Goal: Task Accomplishment & Management: Manage account settings

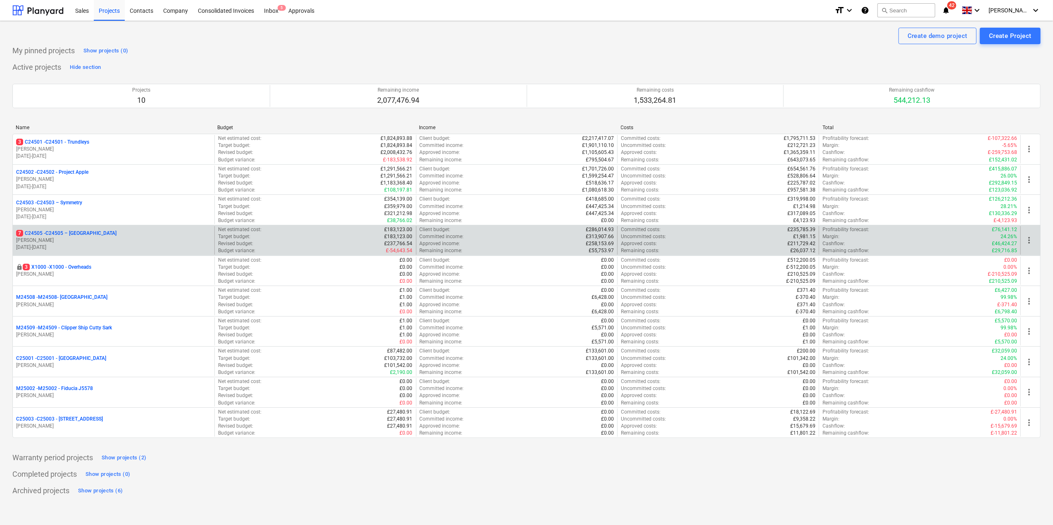
click at [93, 242] on p "[PERSON_NAME]" at bounding box center [113, 240] width 195 height 7
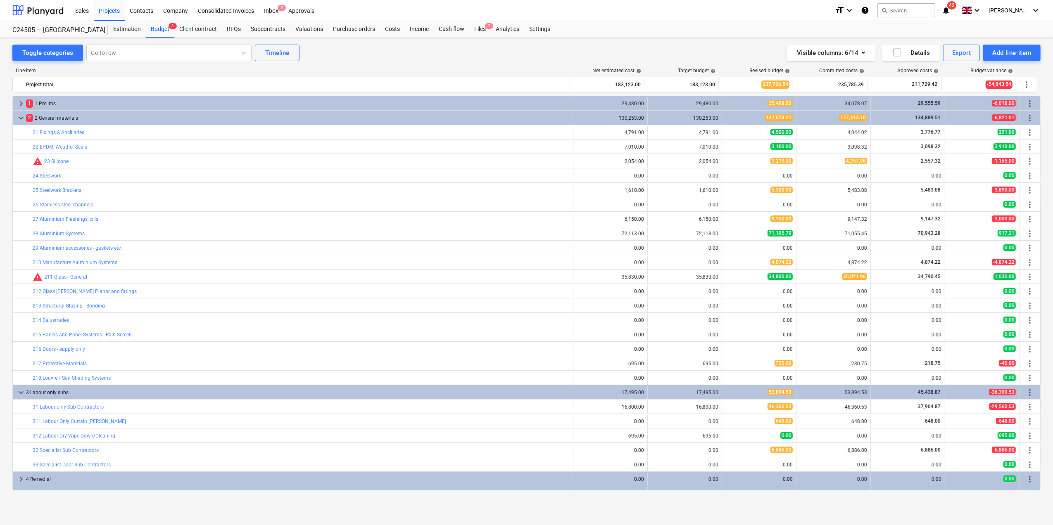
click at [22, 105] on span "keyboard_arrow_right" at bounding box center [21, 104] width 10 height 10
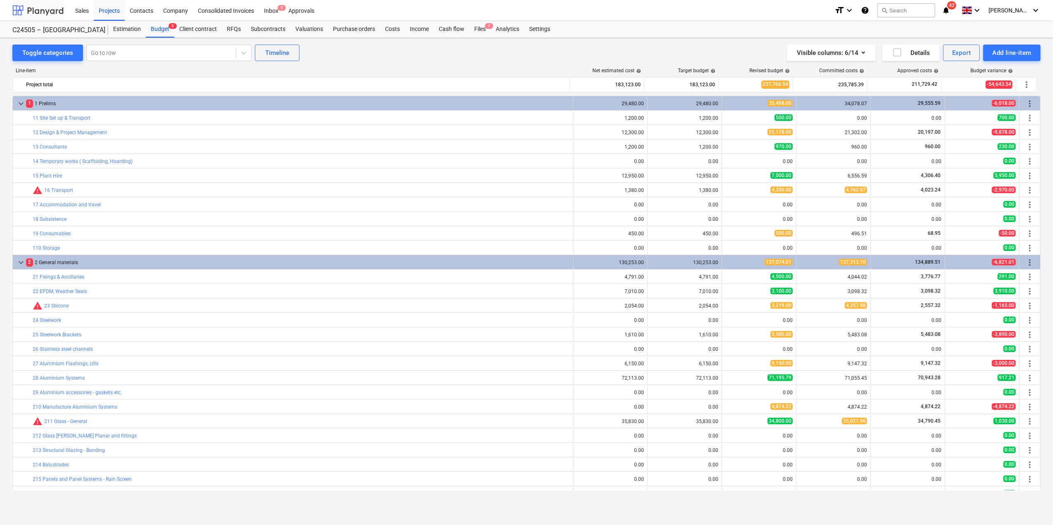
click at [38, 14] on div at bounding box center [37, 10] width 51 height 21
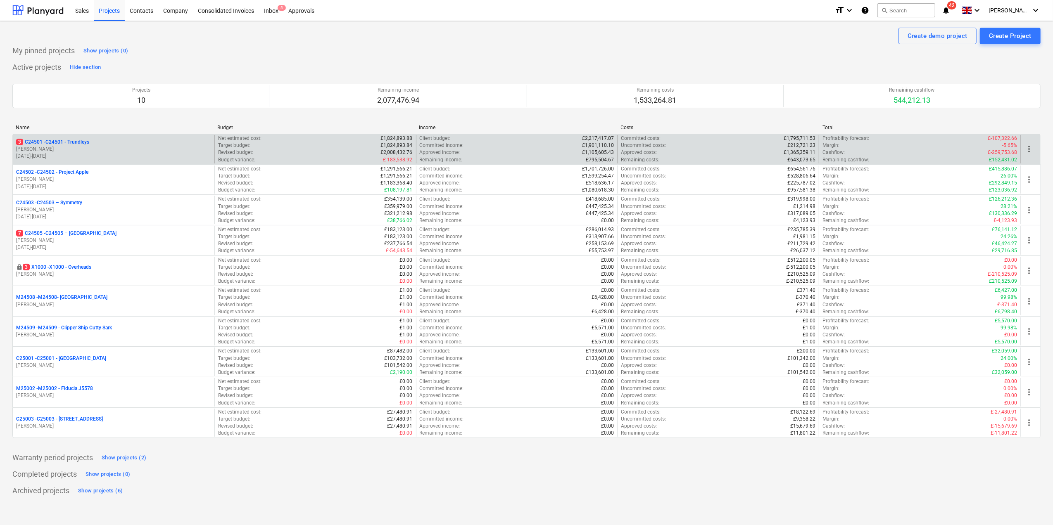
click at [64, 148] on p "[PERSON_NAME]" at bounding box center [113, 149] width 195 height 7
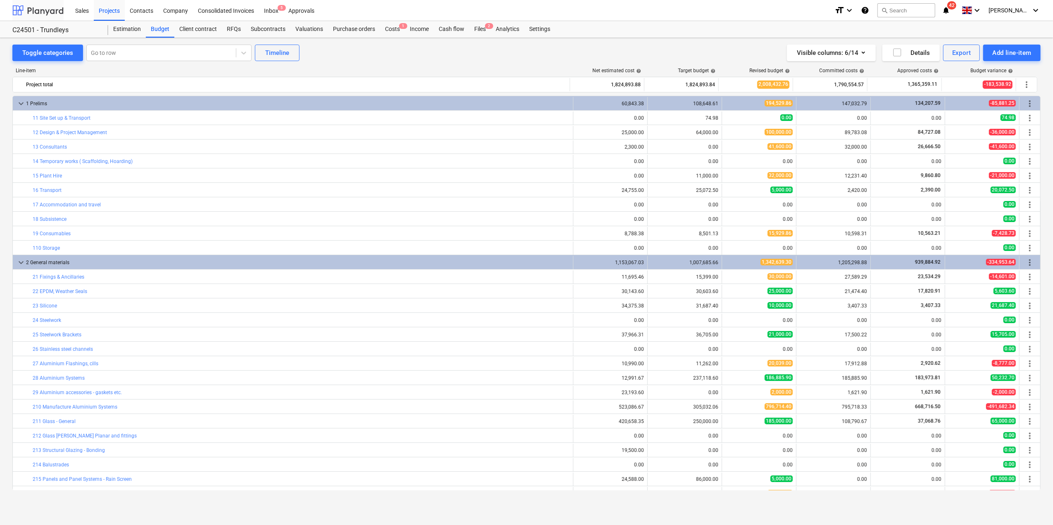
click at [38, 11] on div at bounding box center [37, 10] width 51 height 21
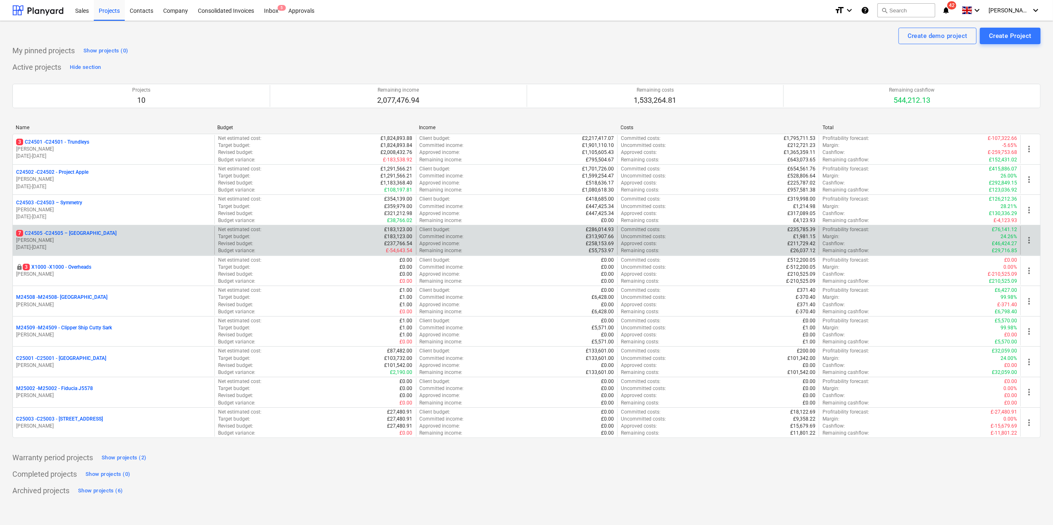
click at [90, 242] on p "[PERSON_NAME]" at bounding box center [113, 240] width 195 height 7
click at [90, 242] on main "Create demo project Create Project My pinned projects Show projects (0) Active …" at bounding box center [526, 273] width 1053 height 504
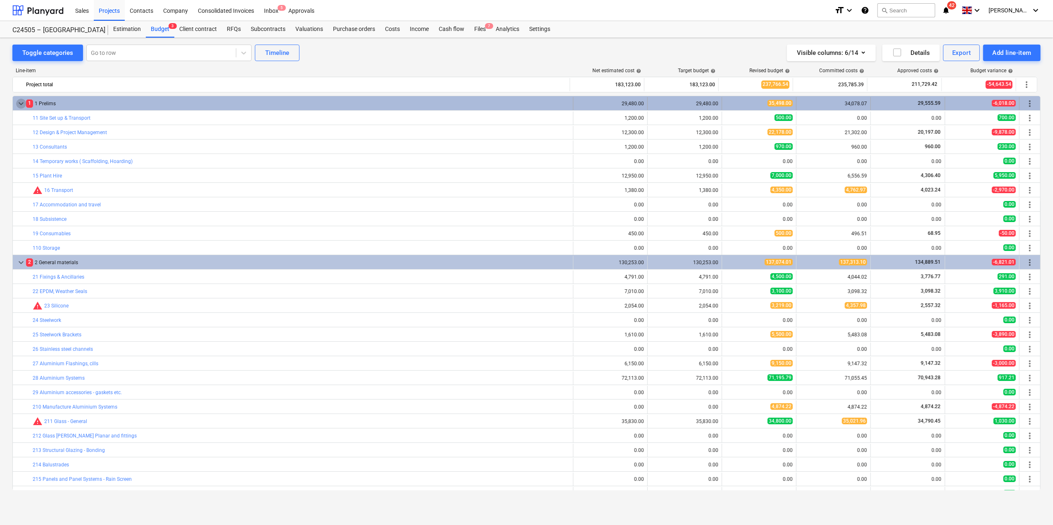
click at [19, 105] on span "keyboard_arrow_down" at bounding box center [21, 104] width 10 height 10
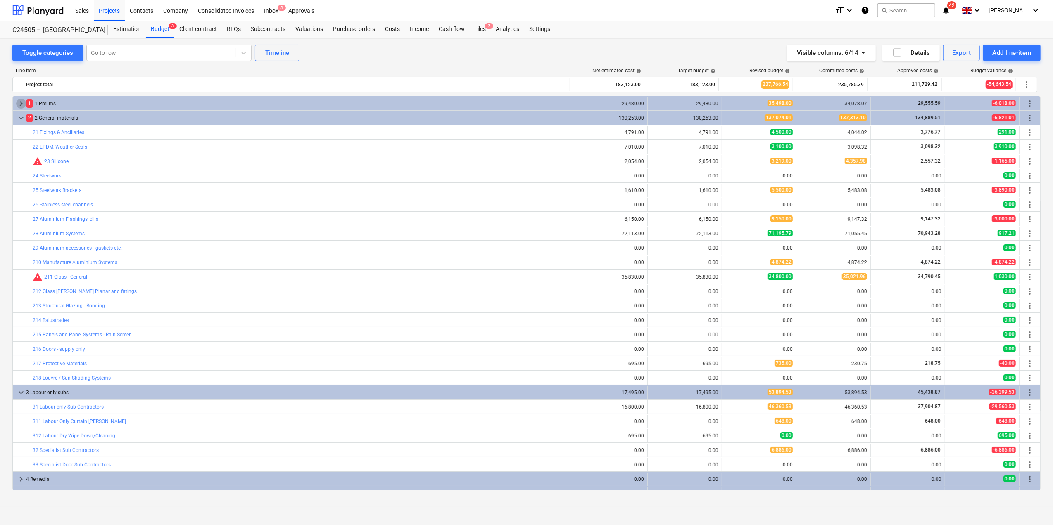
click at [19, 105] on span "keyboard_arrow_right" at bounding box center [21, 104] width 10 height 10
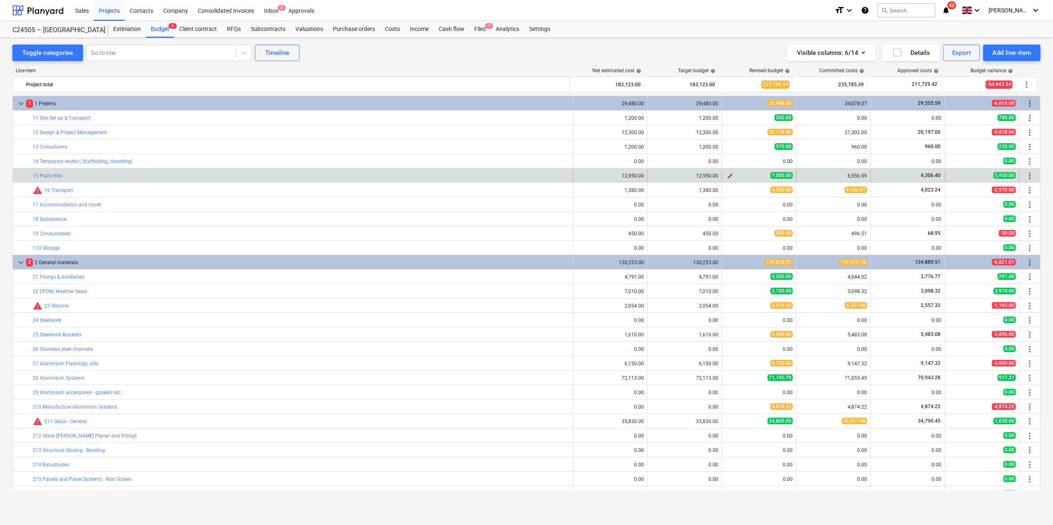
click at [727, 175] on span "edit" at bounding box center [730, 176] width 7 height 7
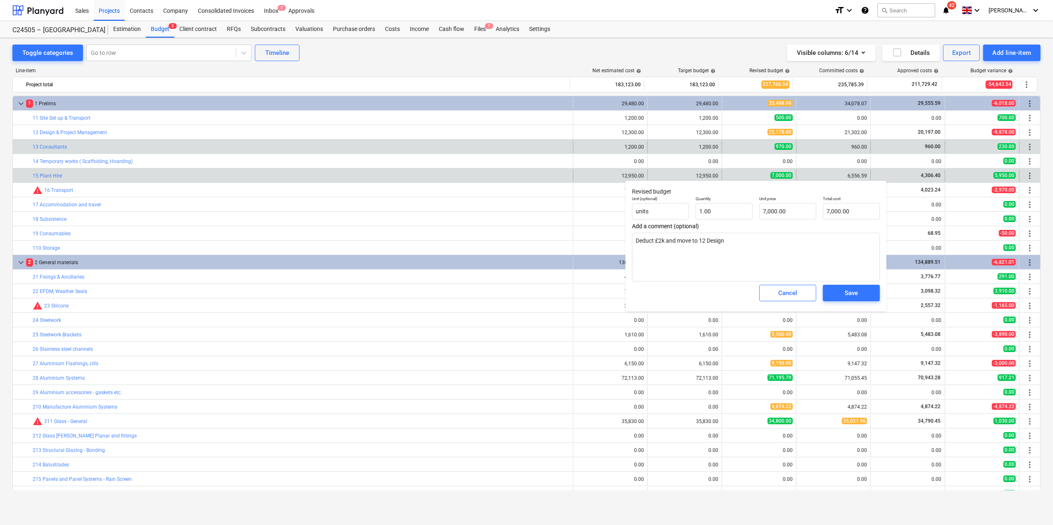
click at [734, 152] on div "edit 970.00" at bounding box center [758, 146] width 67 height 13
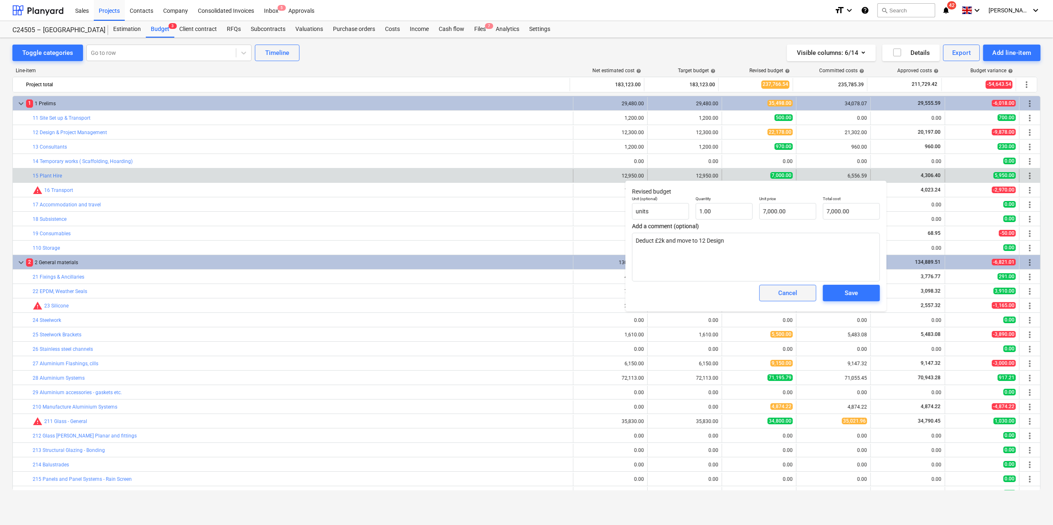
click at [771, 297] on span "Cancel" at bounding box center [787, 293] width 36 height 11
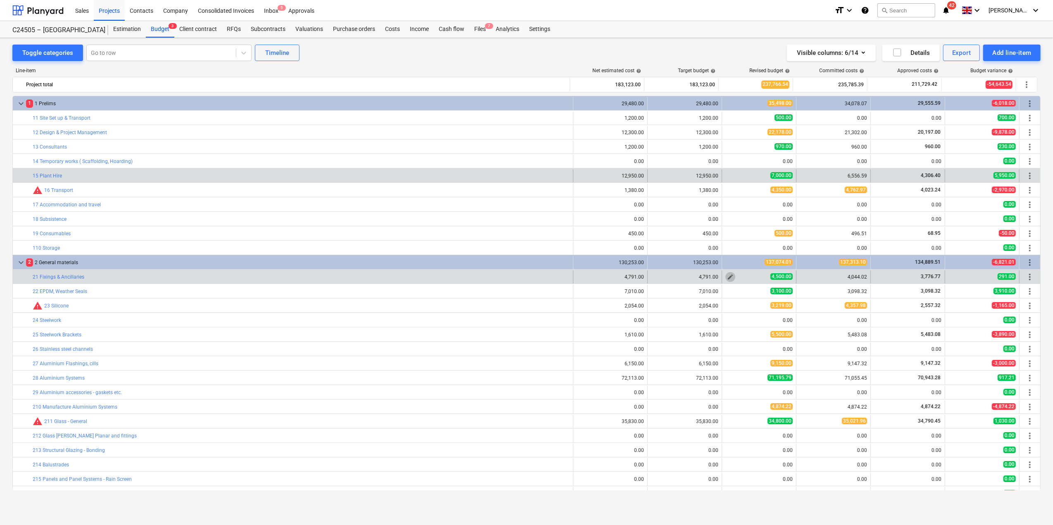
click at [727, 278] on span "edit" at bounding box center [730, 277] width 7 height 7
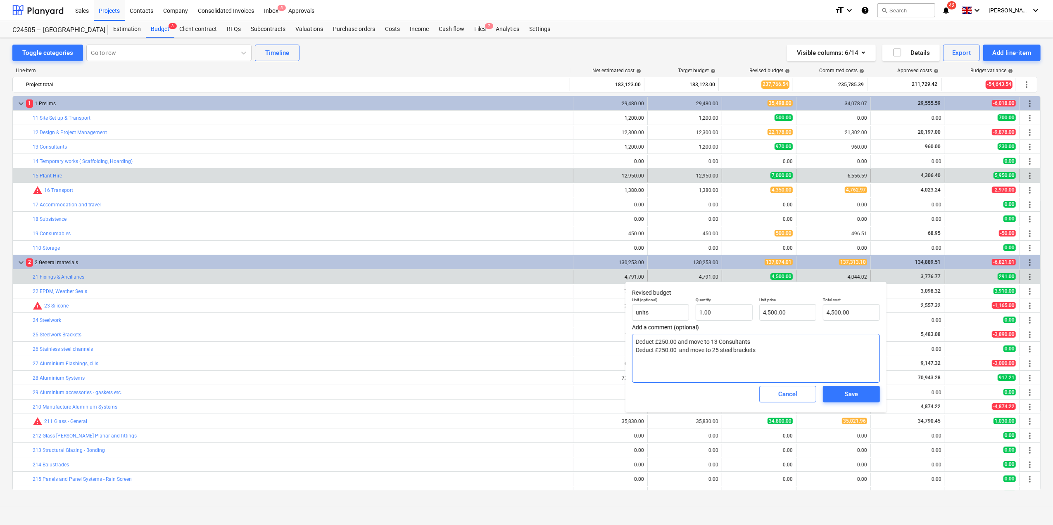
click at [673, 362] on textarea "Deduct £250.00 and move to 13 Consultants Deduct £250.00 and move to 25 steel b…" at bounding box center [756, 358] width 248 height 49
click at [666, 365] on textarea "Deduct £250.00 and move to 13 Consultants Deduct £250.00 and move to 25 steel b…" at bounding box center [756, 358] width 248 height 49
click at [764, 349] on textarea "Deduct £250.00 and move to 13 Consultants Deduct £250.00 and move to 25 steel b…" at bounding box center [756, 358] width 248 height 49
type textarea "x"
type textarea "Deduct £250.00 and move to 13 Consultants Deduct £250.00 and move to 25 steel b…"
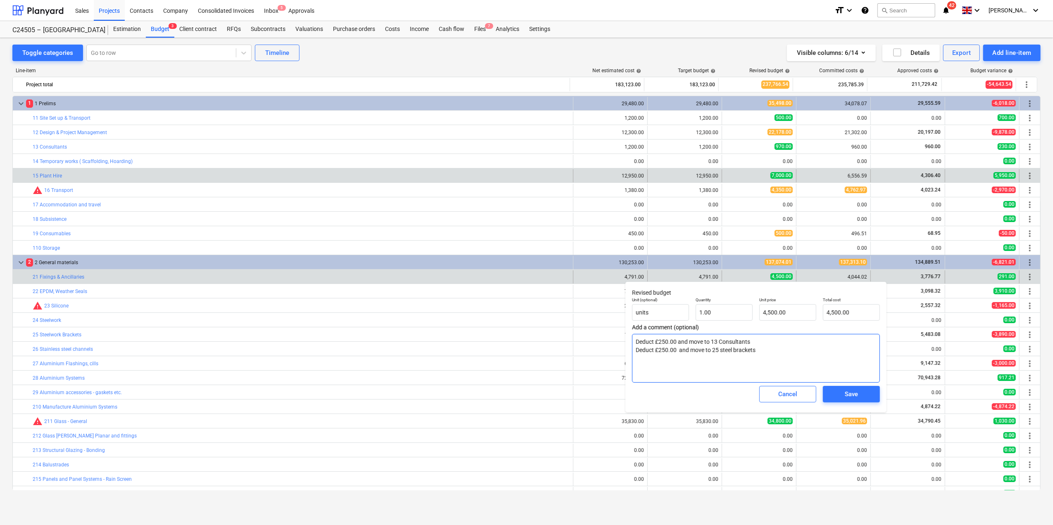
type textarea "x"
type textarea "Deduct £250.00 and move to 13 Consultants Deduct £250.00 and move to 25 steel b…"
type textarea "x"
type textarea "Deduct £250.00 and move to 13 Consultants Deduct £250.00 and move to 25 steel b…"
type textarea "x"
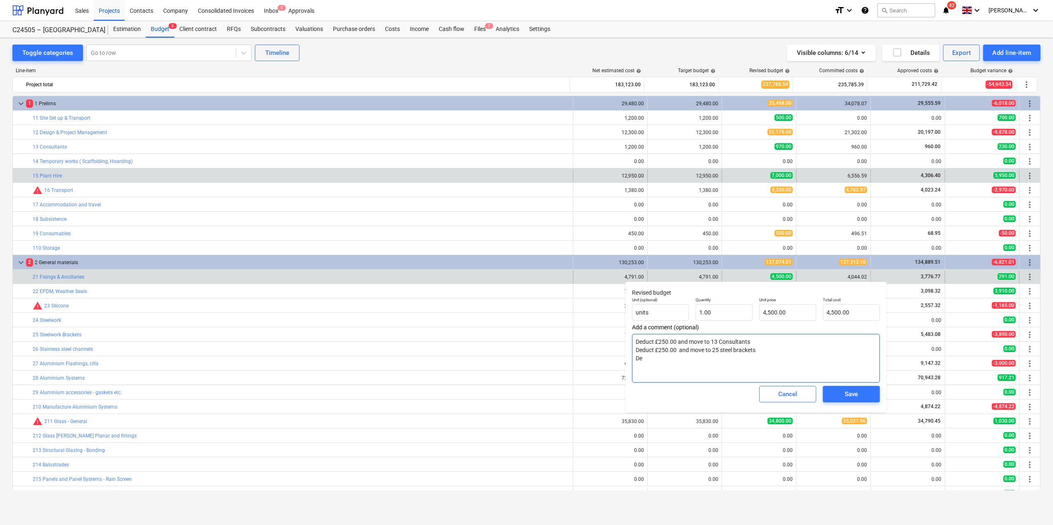
type textarea "Deduct £250.00 and move to 13 Consultants Deduct £250.00 and move to 25 steel b…"
type textarea "x"
type textarea "Deduct £250.00 and move to 13 Consultants Deduct £250.00 and move to 25 steel b…"
type textarea "x"
type textarea "Deduct £250.00 and move to 13 Consultants Deduct £250.00 and move to 25 steel b…"
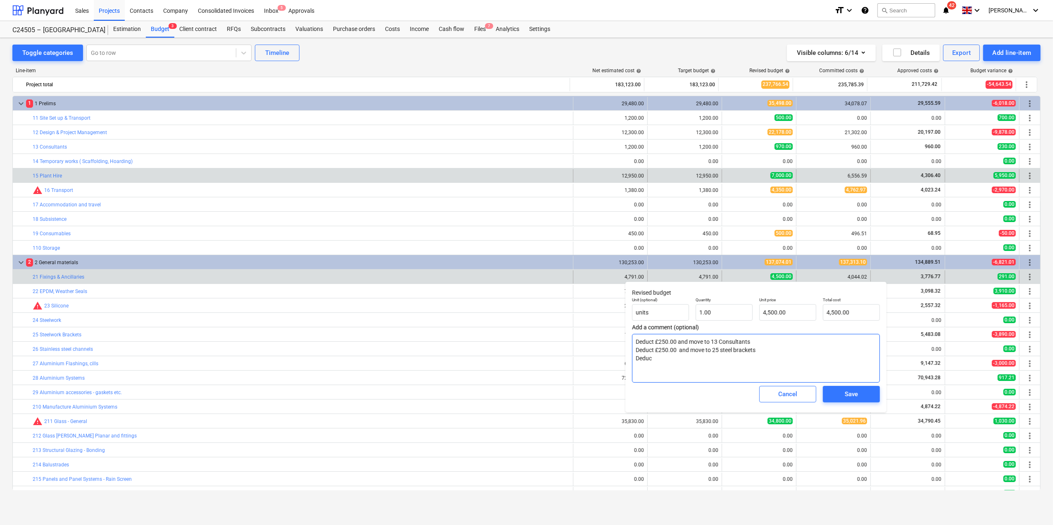
type textarea "x"
type textarea "Deduct £250.00 and move to 13 Consultants Deduct £250.00 and move to 25 steel b…"
type textarea "x"
type textarea "Deduct £250.00 and move to 13 Consultants Deduct £250.00 and move to 25 steel b…"
type textarea "x"
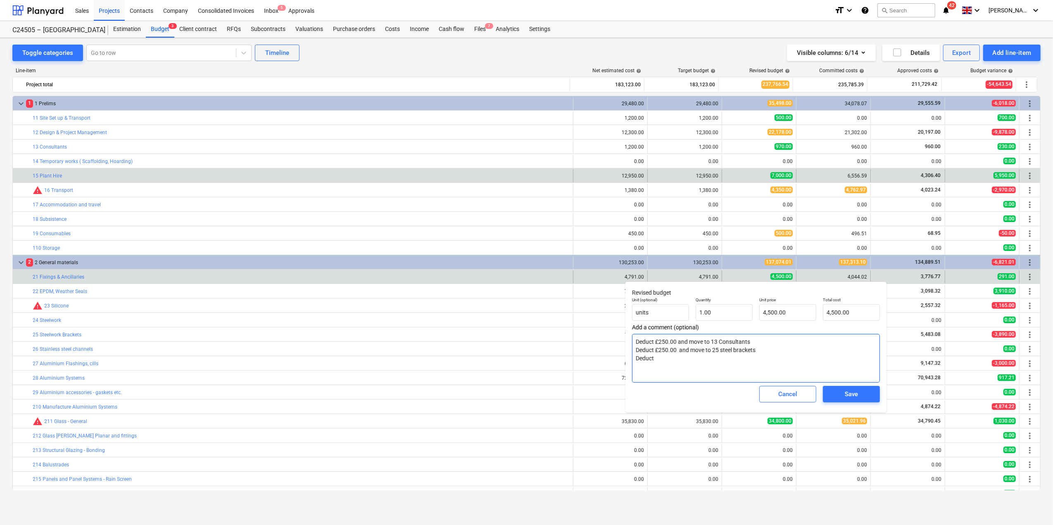
type textarea "Deduct £250.00 and move to 13 Consultants Deduct £250.00 and move to 25 steel b…"
type textarea "x"
type textarea "Deduct £250.00 and move to 13 Consultants Deduct £250.00 and move to 25 steel b…"
type textarea "x"
type textarea "Deduct £250.00 and move to 13 Consultants Deduct £250.00 and move to 25 steel b…"
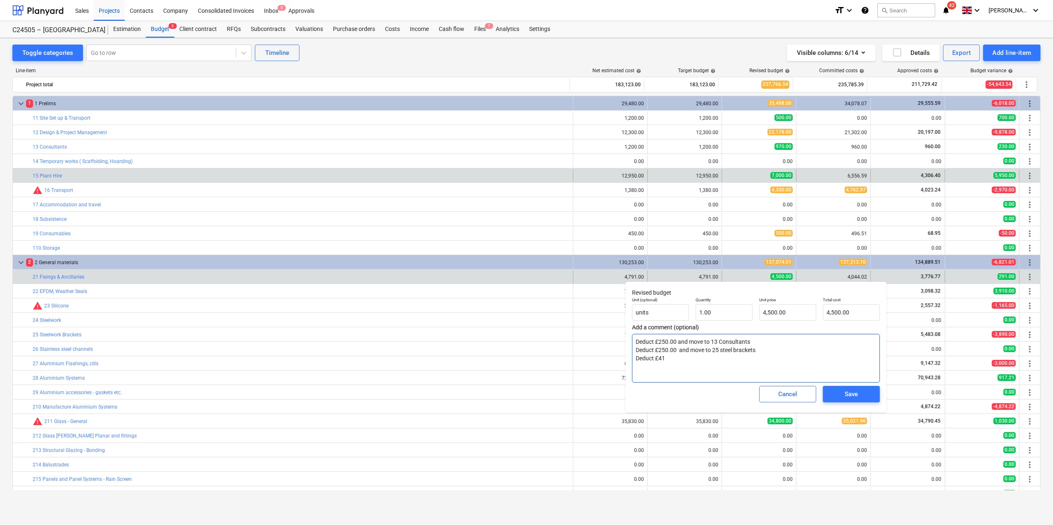
type textarea "x"
type textarea "Deduct £250.00 and move to 13 Consultants Deduct £250.00 and move to 25 steel b…"
type textarea "x"
type textarea "Deduct £250.00 and move to 13 Consultants Deduct £250.00 and move to 25 steel b…"
type textarea "x"
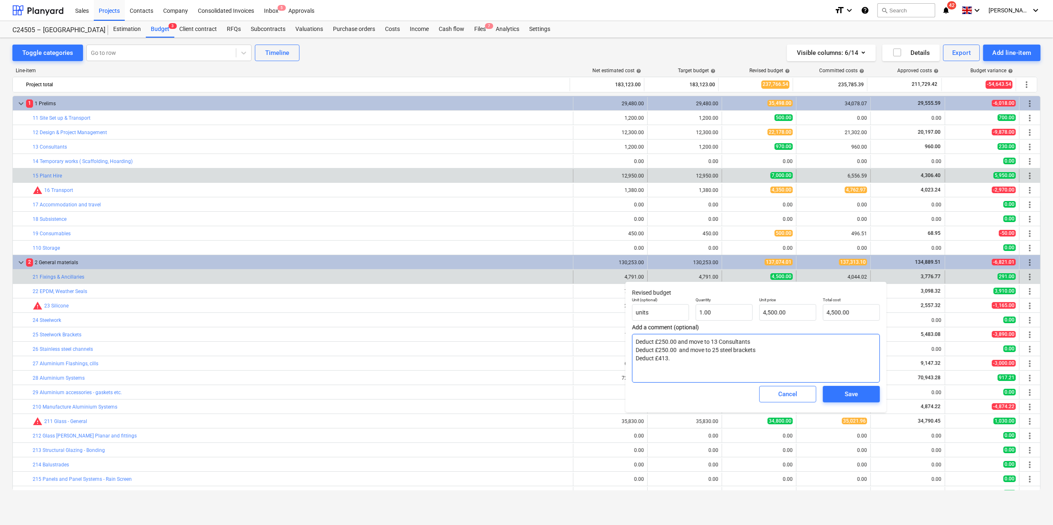
type textarea "Deduct £250.00 and move to 13 Consultants Deduct £250.00 and move to 25 steel b…"
type textarea "x"
type textarea "Deduct £250.00 and move to 13 Consultants Deduct £250.00 and move to 25 steel b…"
type textarea "x"
type textarea "Deduct £250.00 and move to 13 Consultants Deduct £250.00 and move to 25 steel b…"
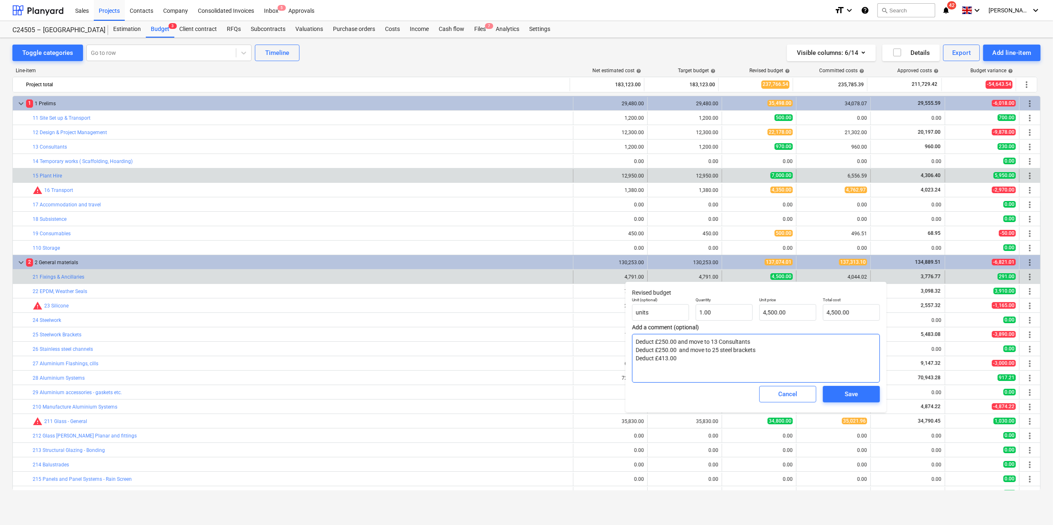
type textarea "x"
type textarea "Deduct £250.00 and move to 13 Consultants Deduct £250.00 and move to 25 steel b…"
type textarea "x"
type textarea "Deduct £250.00 and move to 13 Consultants Deduct £250.00 and move to 25 steel b…"
type textarea "x"
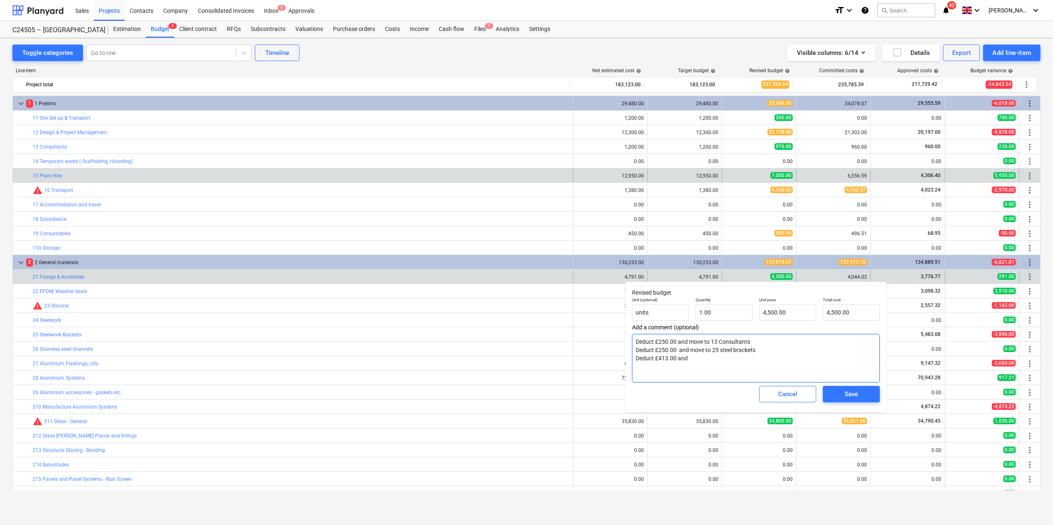
type textarea "Deduct £250.00 and move to 13 Consultants Deduct £250.00 and move to 25 steel b…"
type textarea "x"
type textarea "Deduct £250.00 and move to 13 Consultants Deduct £250.00 and move to 25 steel b…"
type textarea "x"
type textarea "Deduct £250.00 and move to 13 Consultants Deduct £250.00 and move to 25 steel b…"
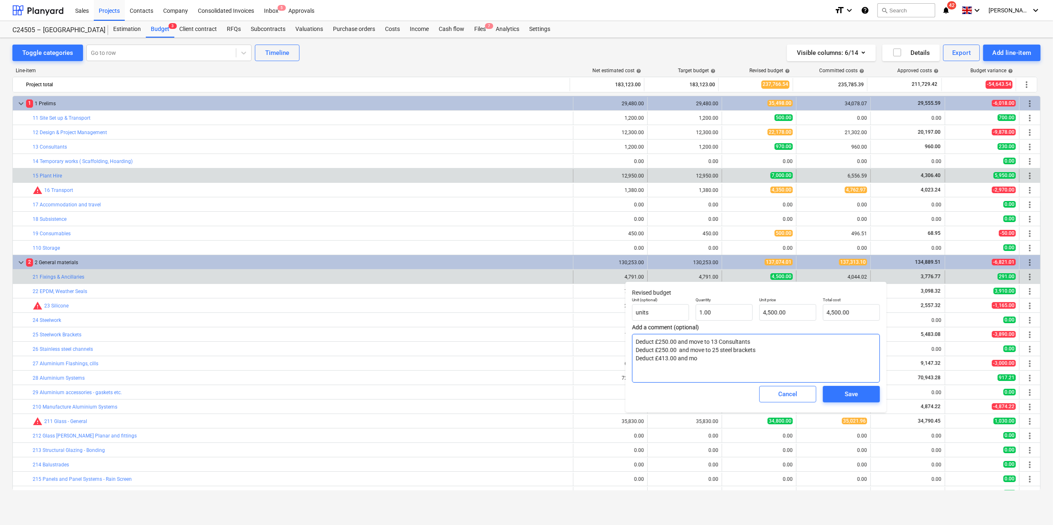
type textarea "x"
type textarea "Deduct £250.00 and move to 13 Consultants Deduct £250.00 and move to 25 steel b…"
type textarea "x"
type textarea "Deduct £250.00 and move to 13 Consultants Deduct £250.00 and move to 25 steel b…"
type textarea "x"
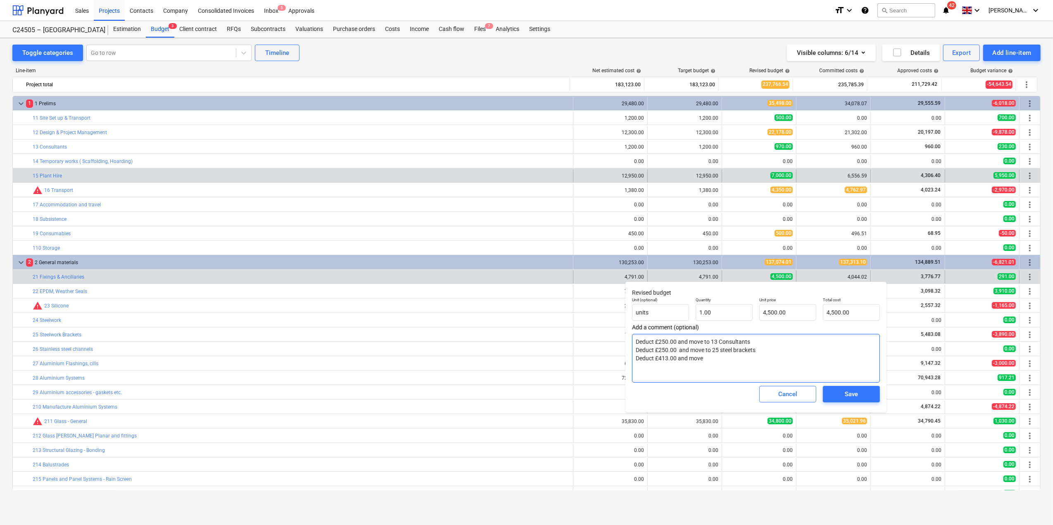
type textarea "Deduct £250.00 and move to 13 Consultants Deduct £250.00 and move to 25 steel b…"
type textarea "x"
type textarea "Deduct £250.00 and move to 13 Consultants Deduct £250.00 and move to 25 steel b…"
type textarea "x"
type textarea "Deduct £250.00 and move to 13 Consultants Deduct £250.00 and move to 25 steel b…"
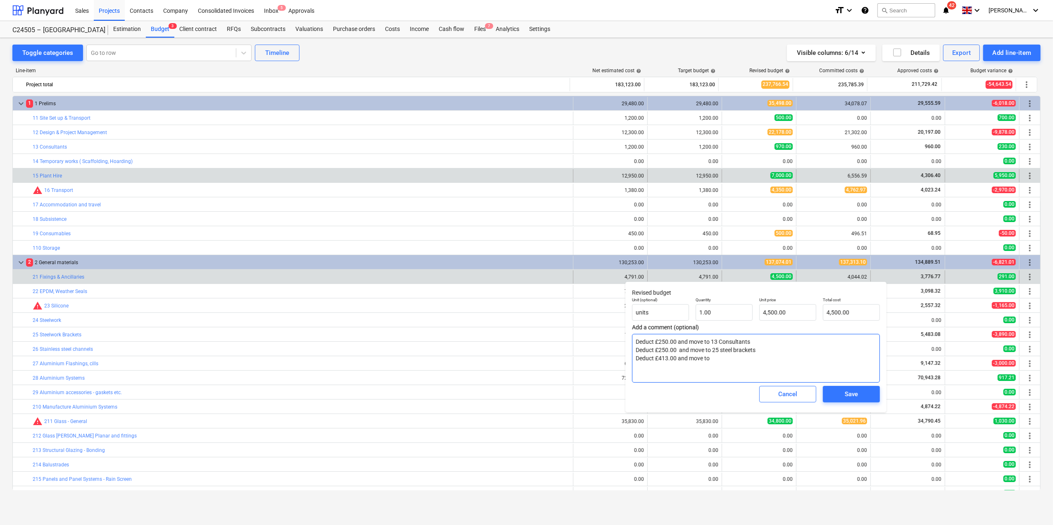
type textarea "x"
type textarea "Deduct £250.00 and move to 13 Consultants Deduct £250.00 and move to 25 steel b…"
type textarea "x"
type textarea "Deduct £250.00 and move to 13 Consultants Deduct £250.00 and move to 25 steel b…"
type textarea "x"
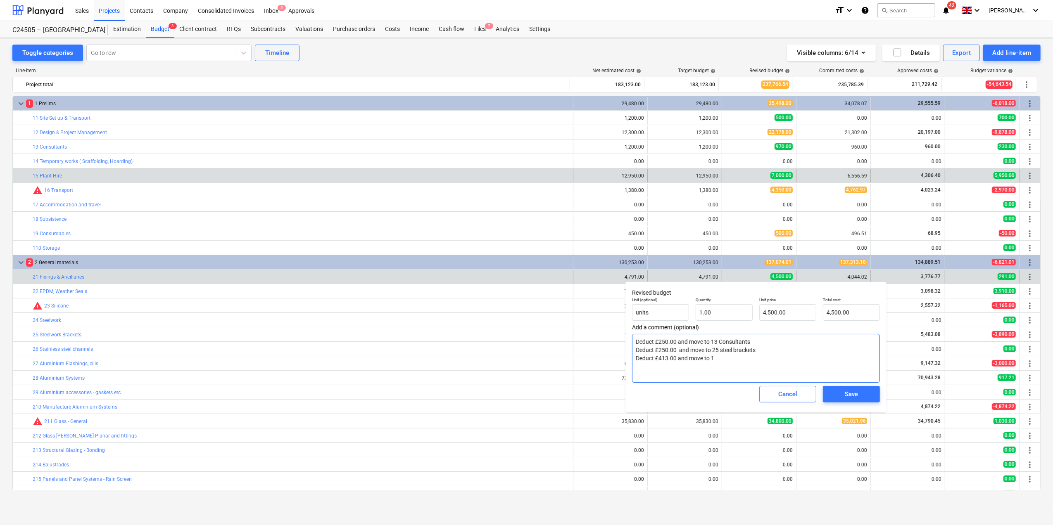
type textarea "Deduct £250.00 and move to 13 Consultants Deduct £250.00 and move to 25 steel b…"
type textarea "x"
type textarea "Deduct £250.00 and move to 13 Consultants Deduct £250.00 and move to 25 steel b…"
type textarea "x"
type textarea "Deduct £250.00 and move to 13 Consultants Deduct £250.00 and move to 25 steel b…"
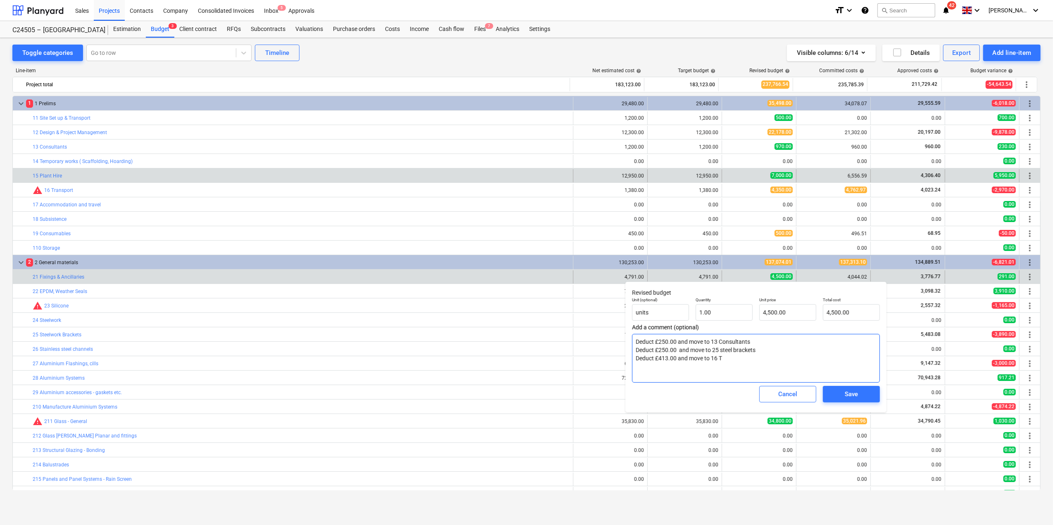
type textarea "x"
type textarea "Deduct £250.00 and move to 13 Consultants Deduct £250.00 and move to 25 steel b…"
type textarea "x"
type textarea "Deduct £250.00 and move to 13 Consultants Deduct £250.00 and move to 25 steel b…"
type textarea "x"
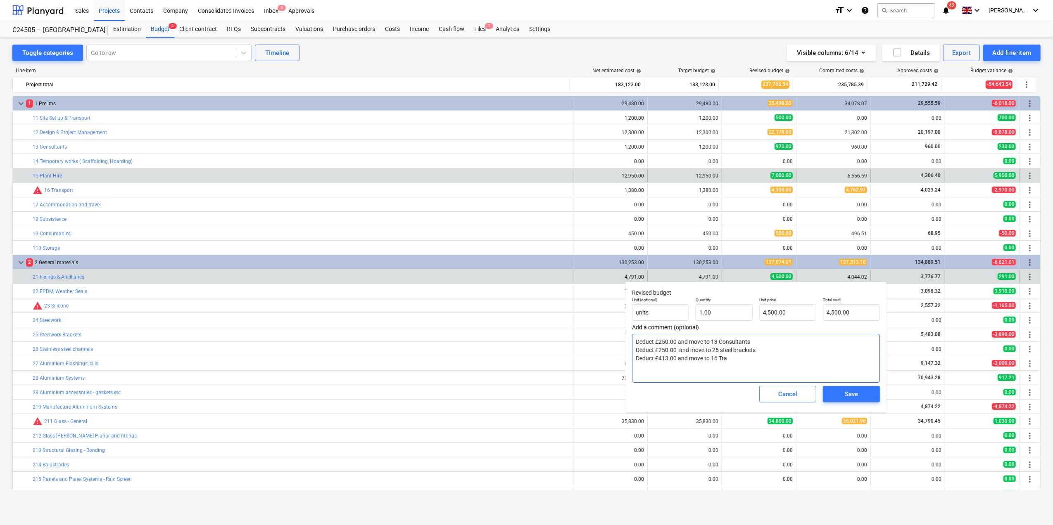
type textarea "Deduct £250.00 and move to 13 Consultants Deduct £250.00 and move to 25 steel b…"
type textarea "x"
type textarea "Deduct £250.00 and move to 13 Consultants Deduct £250.00 and move to 25 steel b…"
type textarea "x"
type textarea "Deduct £250.00 and move to 13 Consultants Deduct £250.00 and move to 25 steel b…"
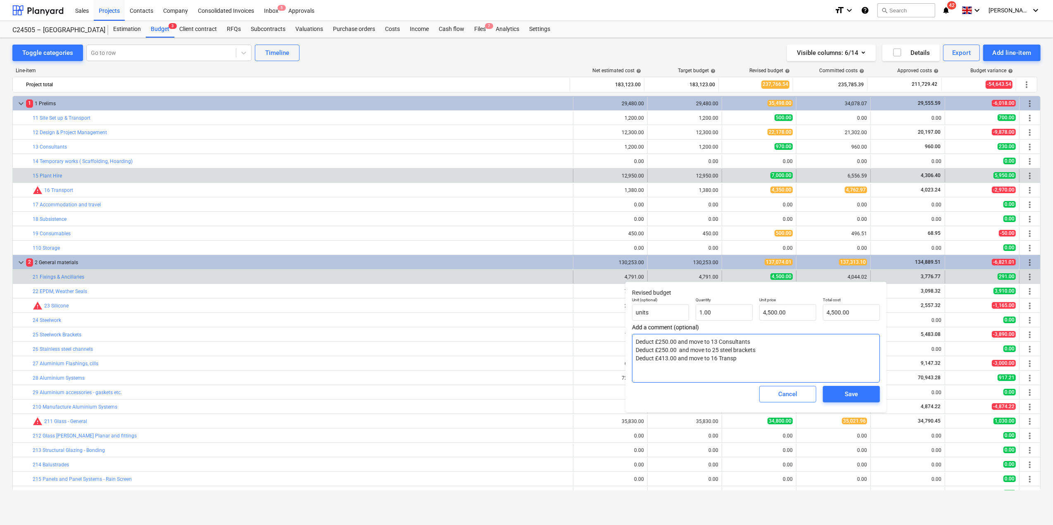
type textarea "x"
type textarea "Deduct £250.00 and move to 13 Consultants Deduct £250.00 and move to 25 steel b…"
type textarea "x"
type textarea "Deduct £250.00 and move to 13 Consultants Deduct £250.00 and move to 25 steel b…"
type textarea "x"
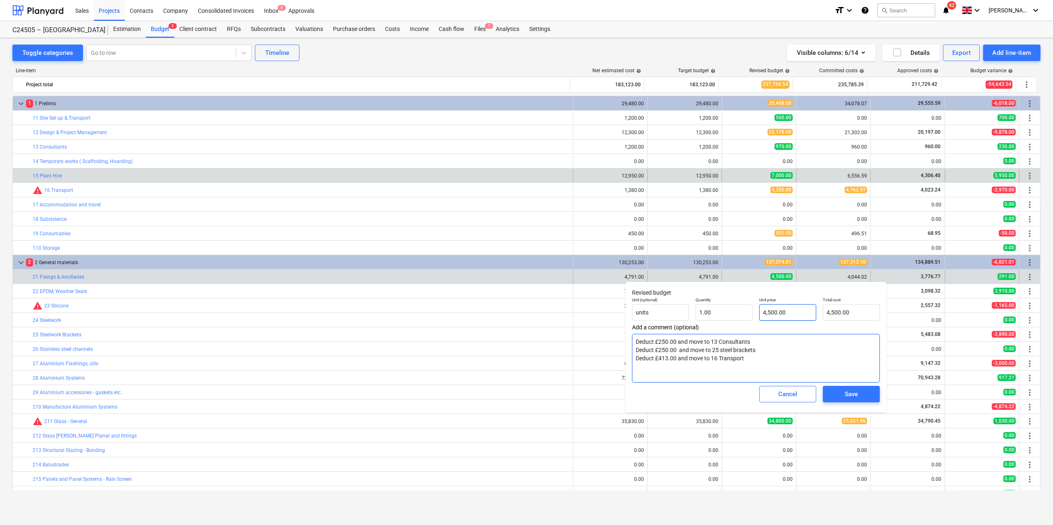
type textarea "Deduct £250.00 and move to 13 Consultants Deduct £250.00 and move to 25 steel b…"
type input "4500"
click at [777, 313] on input "4500" at bounding box center [787, 312] width 57 height 17
type textarea "x"
type input "450"
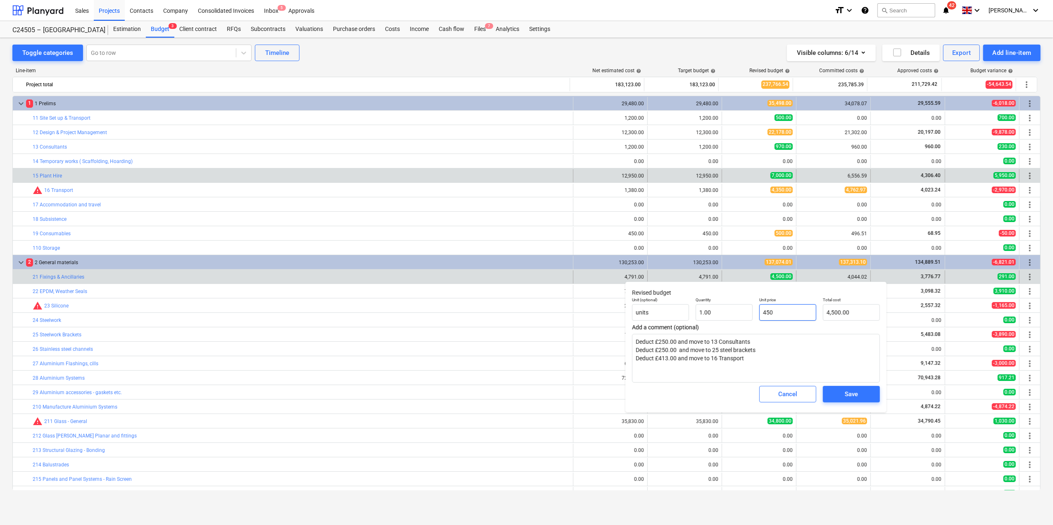
type input "450.00"
type textarea "x"
type input "45"
type input "45.00"
type textarea "x"
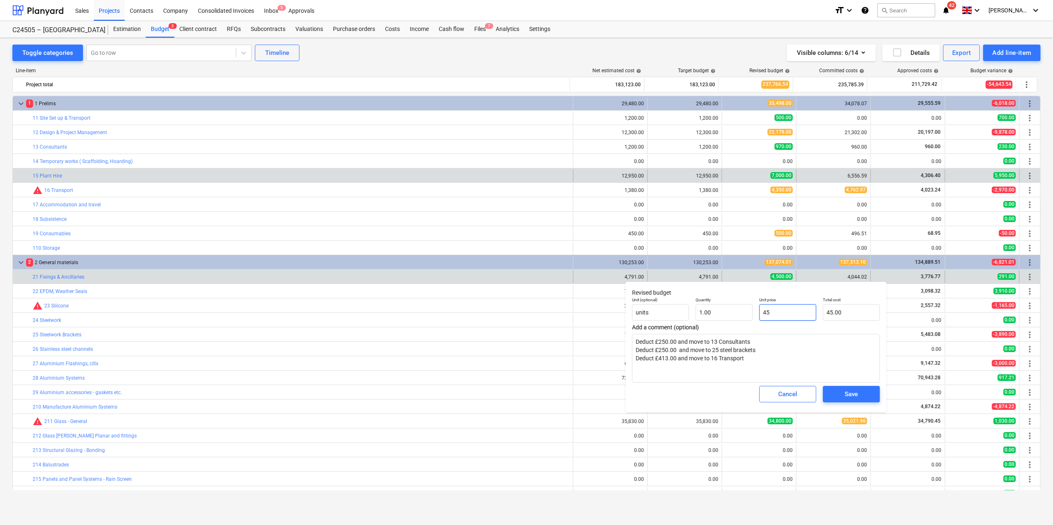
type input "4"
type input "4.00"
type textarea "x"
type input "40"
type input "40.00"
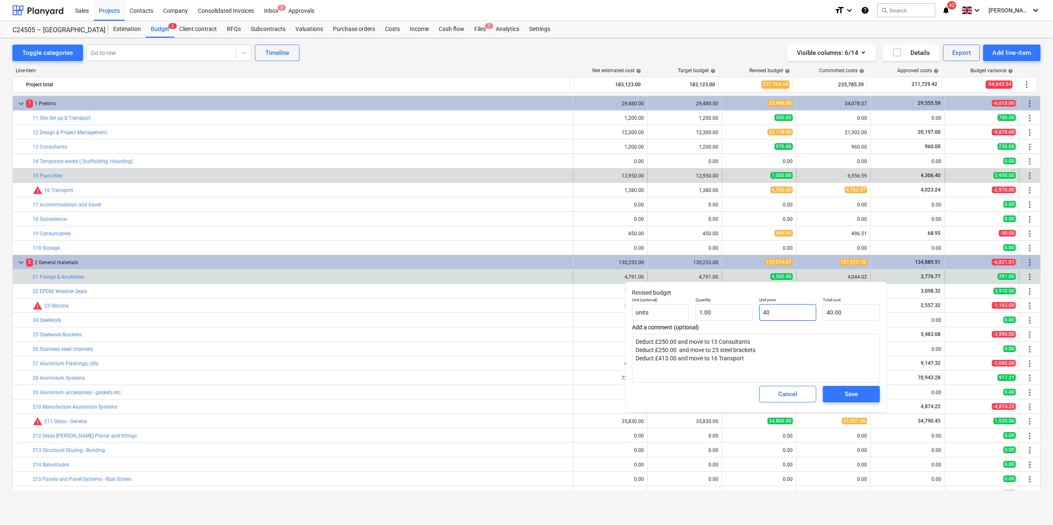
type textarea "x"
type input "408"
type input "408.00"
type textarea "x"
type input "4087"
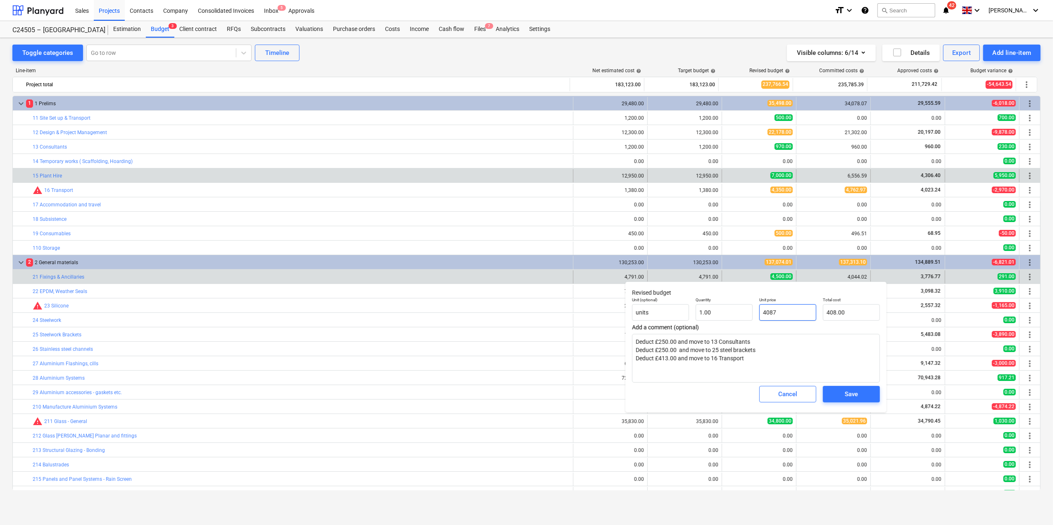
type input "4,087.00"
type input "4087"
type textarea "x"
type input "4,087.00"
click at [849, 397] on div "Save" at bounding box center [851, 394] width 13 height 11
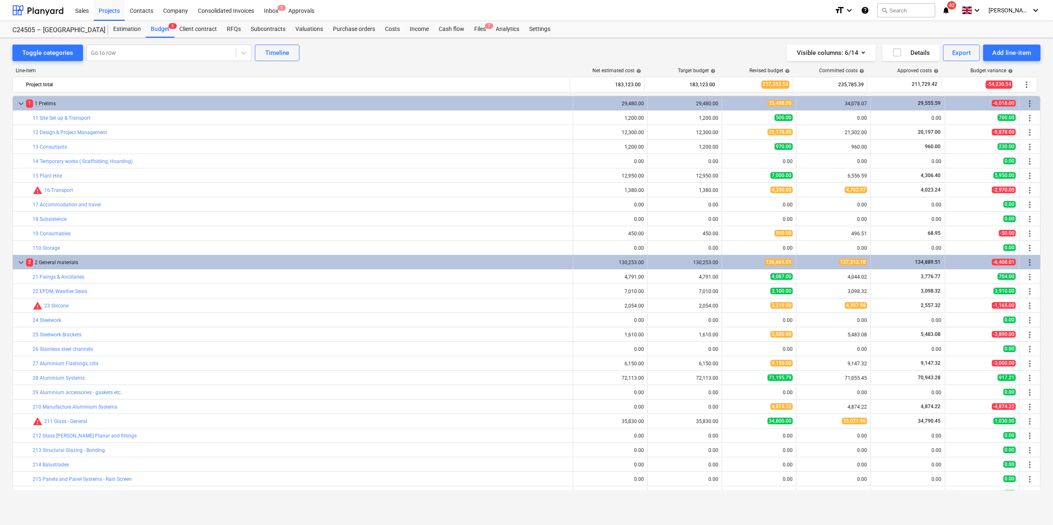
type textarea "x"
type input "1.00"
type input "4,087.00"
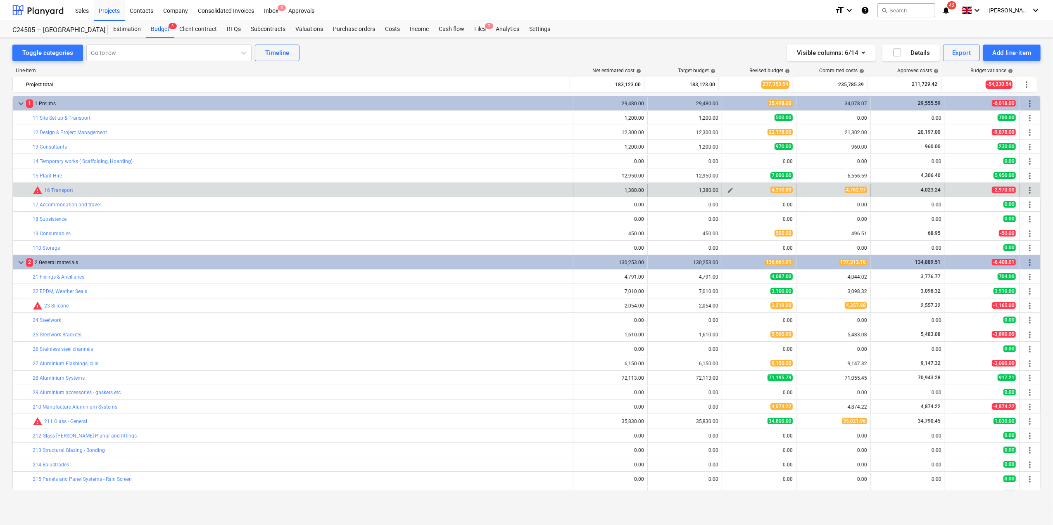
click at [727, 190] on span "edit" at bounding box center [730, 190] width 7 height 7
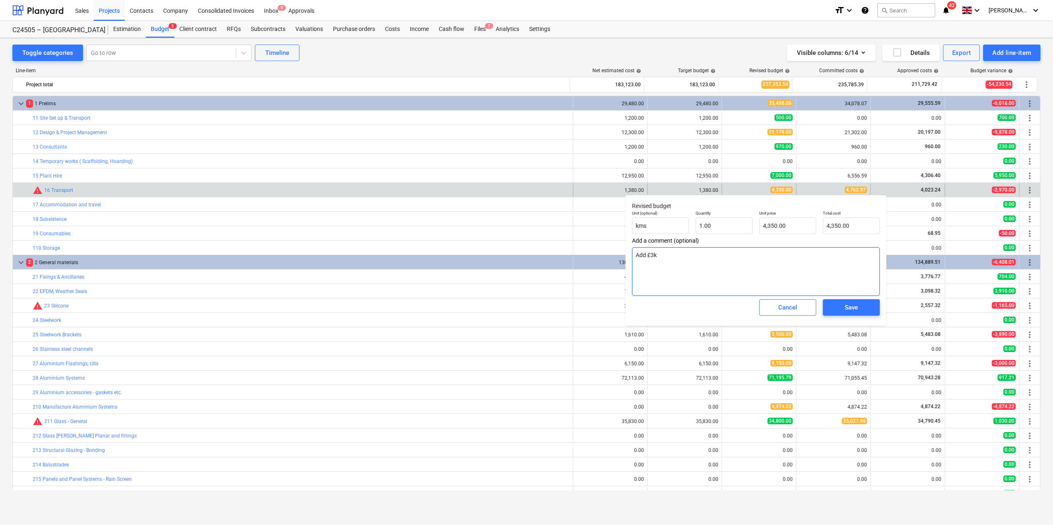
click at [664, 271] on textarea "Add £3k" at bounding box center [756, 271] width 248 height 49
type textarea "x"
type textarea "Add £3k"
type textarea "x"
type textarea "Add £3k A"
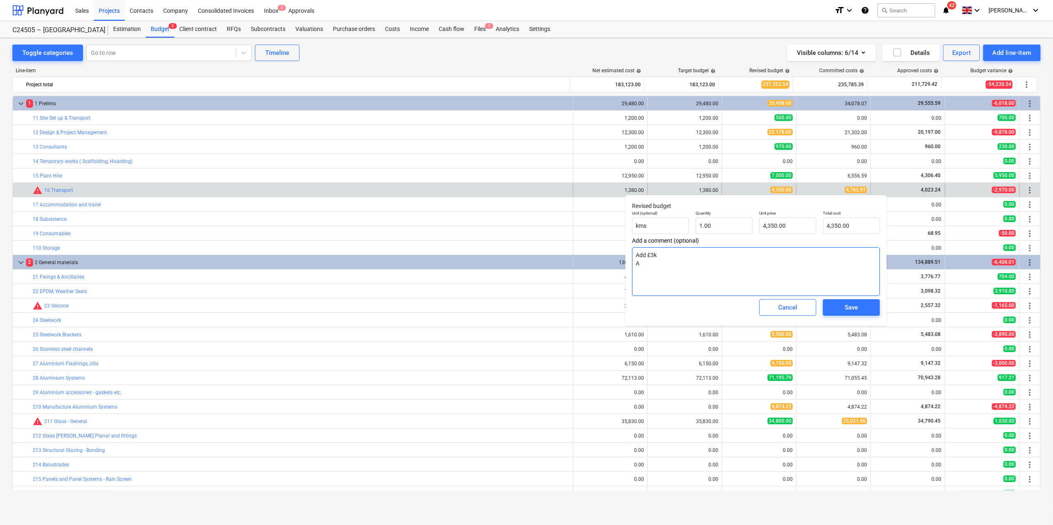
type textarea "x"
type textarea "Add £3k Ad"
type textarea "x"
type textarea "Add £3k Add"
type textarea "x"
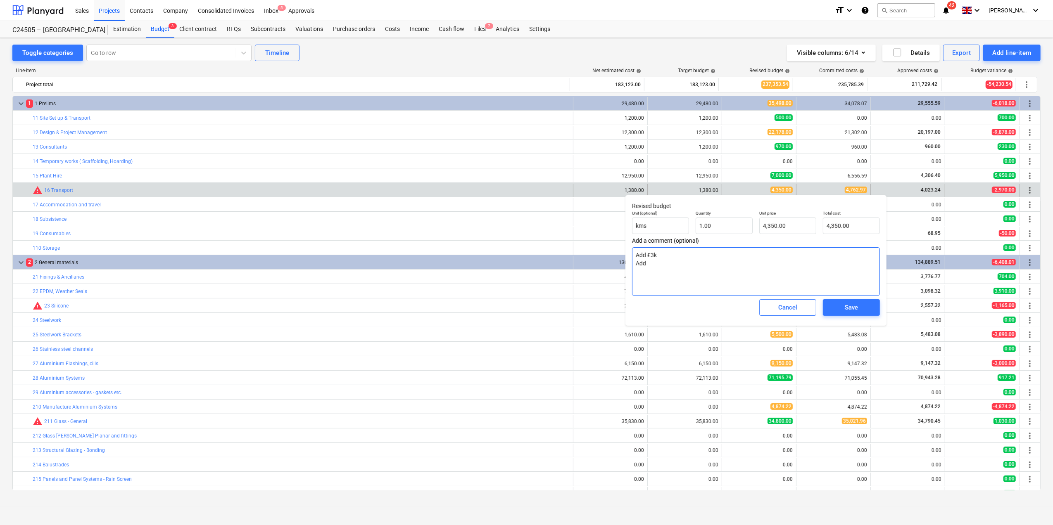
type textarea "Add £3k Add"
type textarea "x"
type textarea "Add £3k Add £"
type textarea "x"
type textarea "Add £3k Add £4"
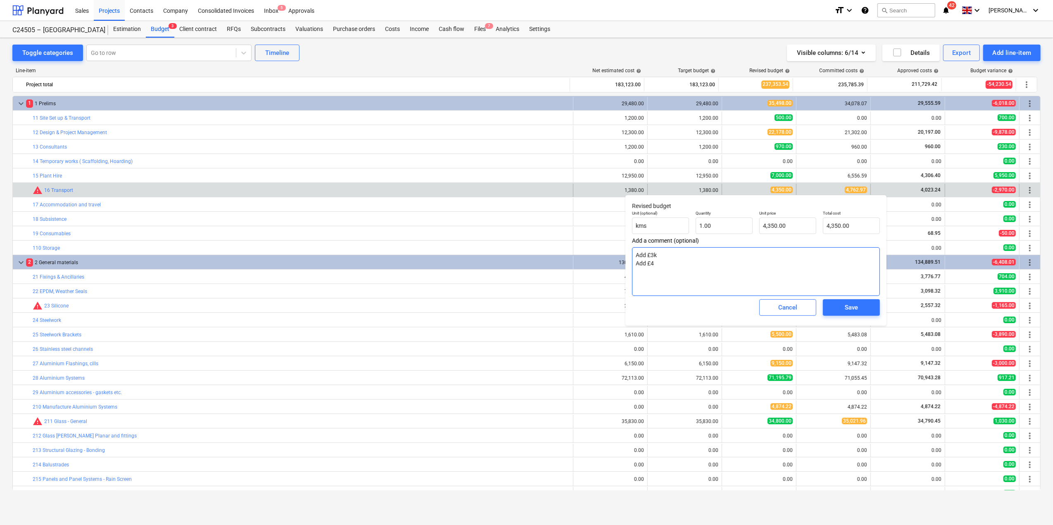
type textarea "x"
type textarea "Add £3k Add £41"
type textarea "x"
type textarea "Add £3k Add £413"
type textarea "x"
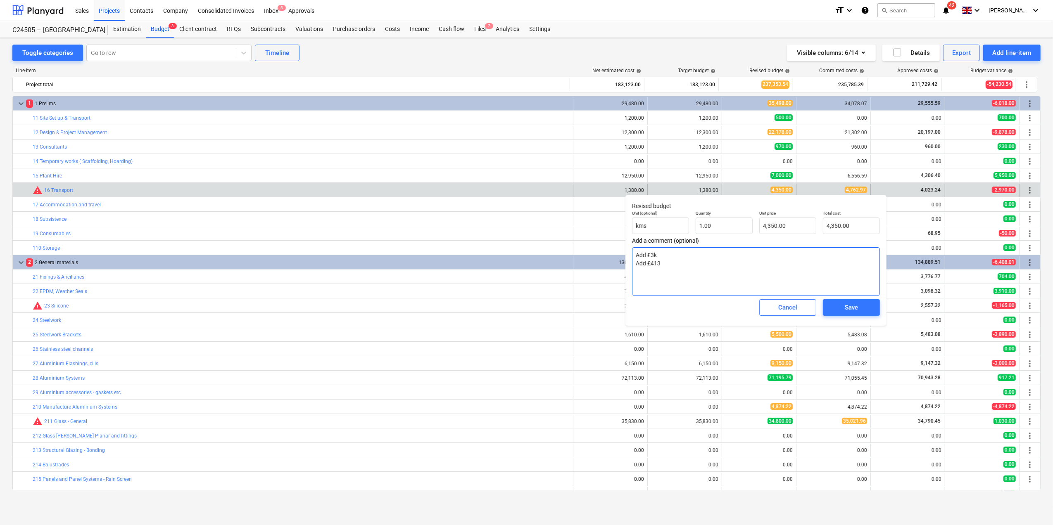
type textarea "Add £3k Add £413."
type textarea "x"
type textarea "Add £3k Add £413.0"
type textarea "x"
type textarea "Add £3k Add £413.00"
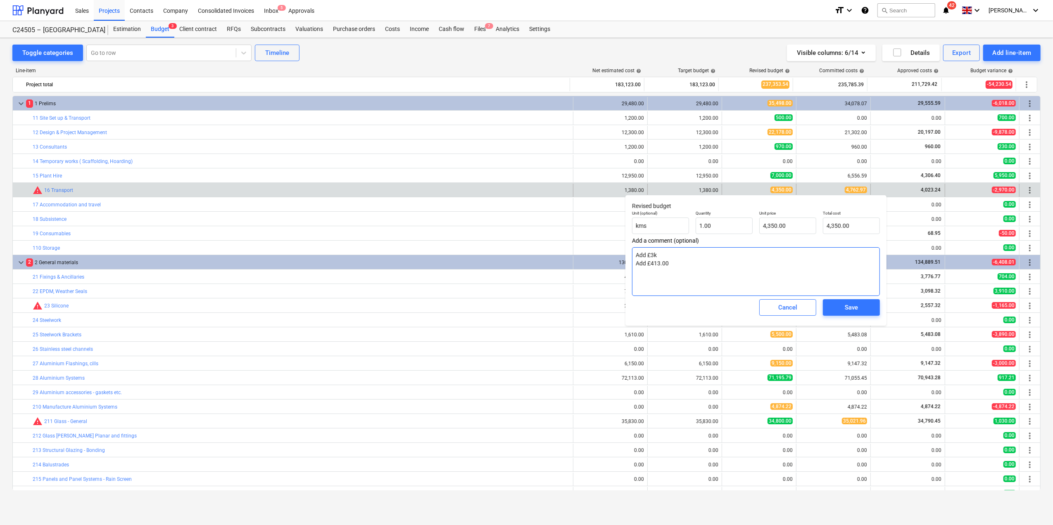
type textarea "x"
type textarea "Add £3k Add £413.00"
type textarea "x"
type textarea "Add £3k Add £413.00 f"
type textarea "x"
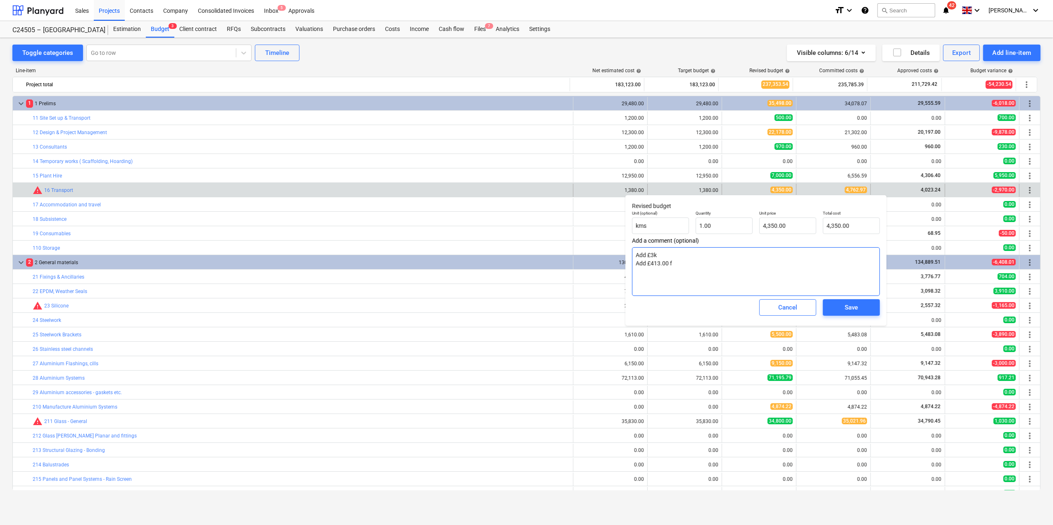
type textarea "Add £3k Add £413.00 fo"
type textarea "x"
type textarea "Add £3k Add £413.00 f"
type textarea "x"
type textarea "Add £3k Add £413.00 fr"
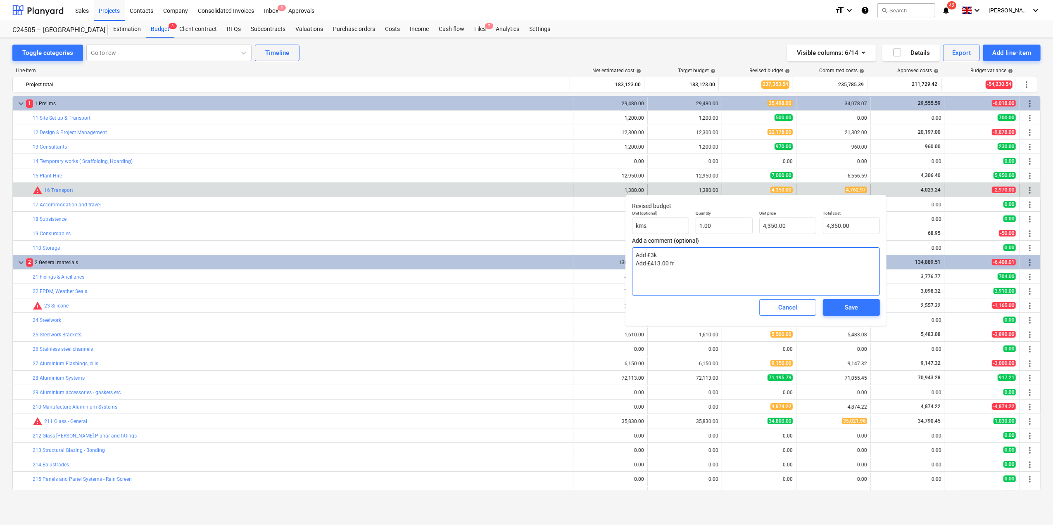
type textarea "x"
type textarea "Add £3k Add £413.00 fro"
type textarea "x"
type textarea "Add £3k Add £413.00 from"
type textarea "x"
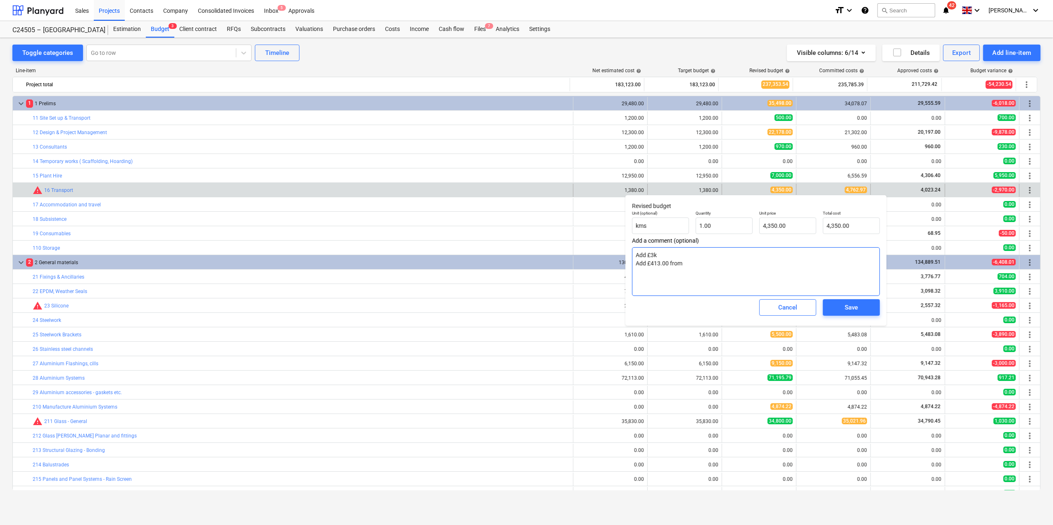
type textarea "Add £3k Add £413.00 from"
type textarea "x"
type textarea "Add £3k Add £413.00 from F"
type textarea "x"
type textarea "Add £3k Add £413.00 from Fi"
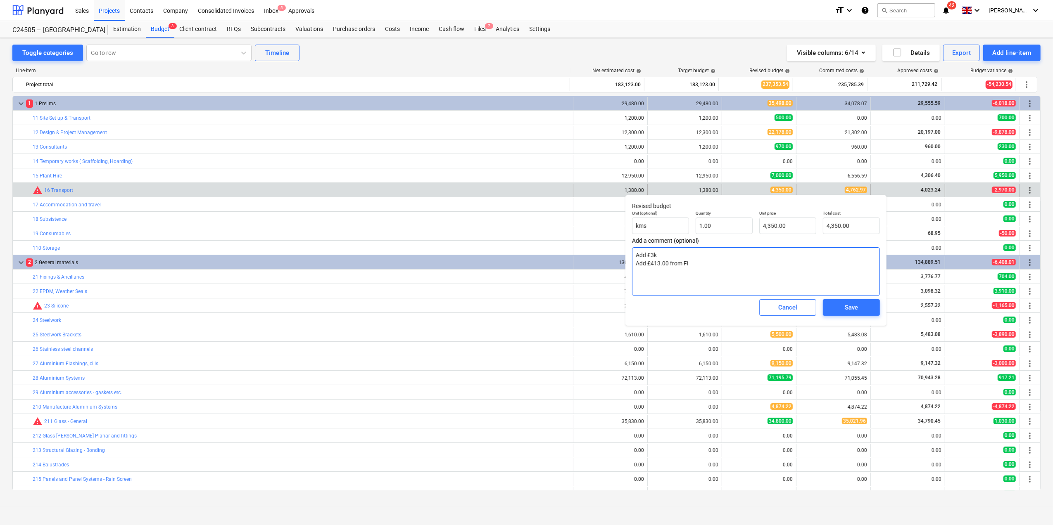
type textarea "x"
type textarea "Add £3k Add £413.00 from Fix"
type textarea "x"
type textarea "Add £3k Add £413.00 from [GEOGRAPHIC_DATA]"
type textarea "x"
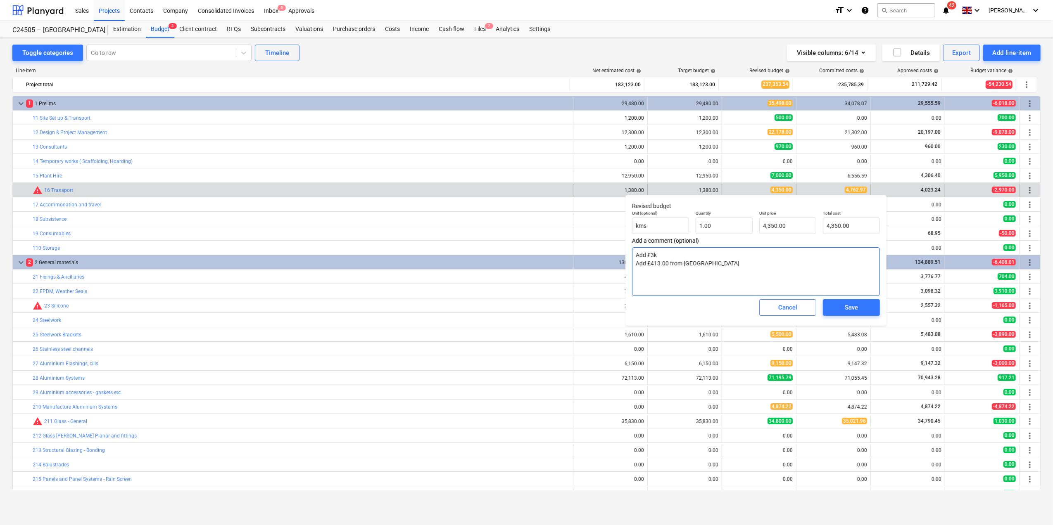
type textarea "Add £3k Add £413.00 from [GEOGRAPHIC_DATA]"
type textarea "x"
type textarea "Add £3k Add £413.00 from [GEOGRAPHIC_DATA]"
type textarea "x"
type textarea "Add £3k Add £413.00 from Fixings"
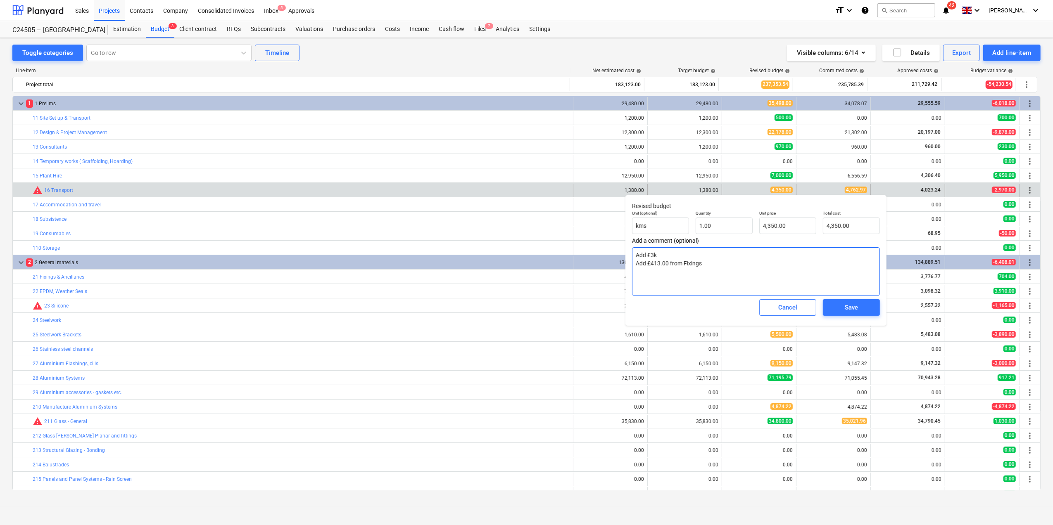
type textarea "x"
type textarea "Add £3k Add £413.00 from Fixings"
type textarea "x"
type textarea "Add £3k Add £413.00 from Fixings 2"
type textarea "x"
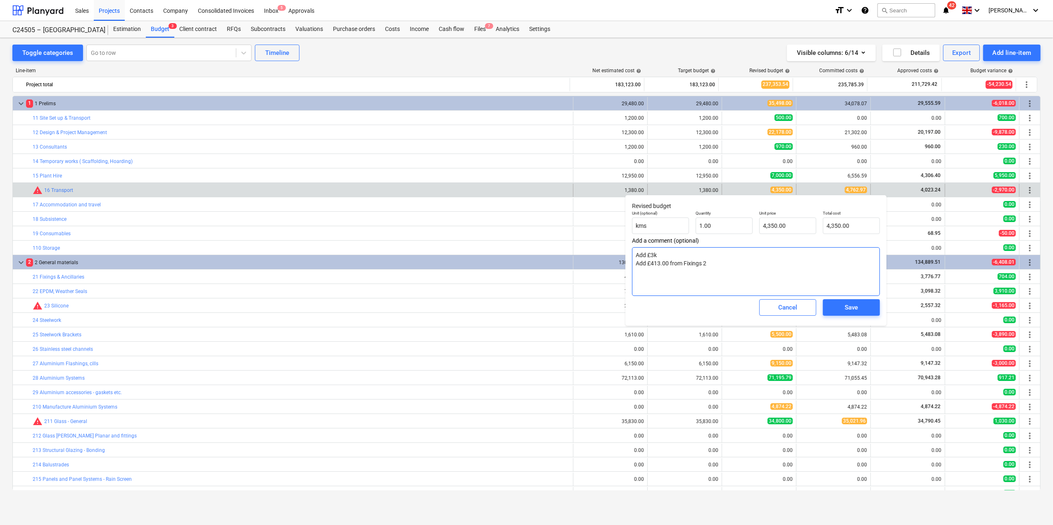
type textarea "Add £3k Add £413.00 from Fixings 21"
type textarea "x"
type textarea "Add £3k Add £413.00 from Fixings 21."
type input "4350"
click at [793, 226] on input "4350" at bounding box center [787, 226] width 57 height 17
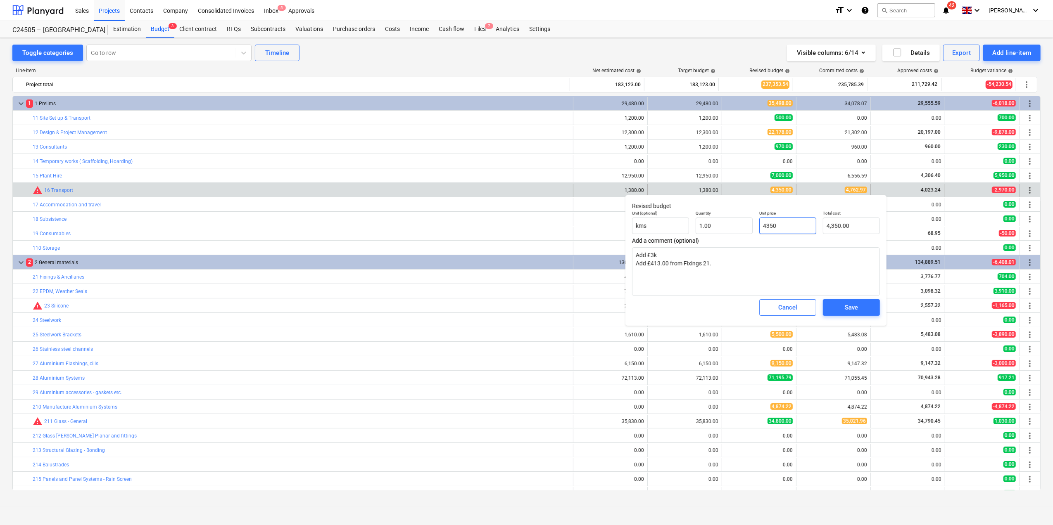
type textarea "x"
type input "435"
type input "435.00"
type textarea "x"
type input "43"
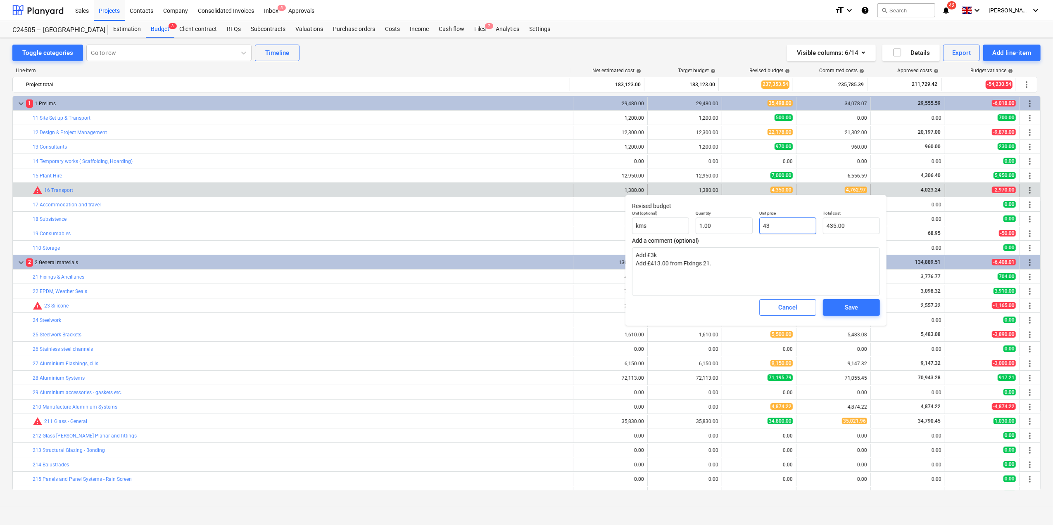
type input "43.00"
type textarea "x"
type input "4"
type input "4.00"
type textarea "x"
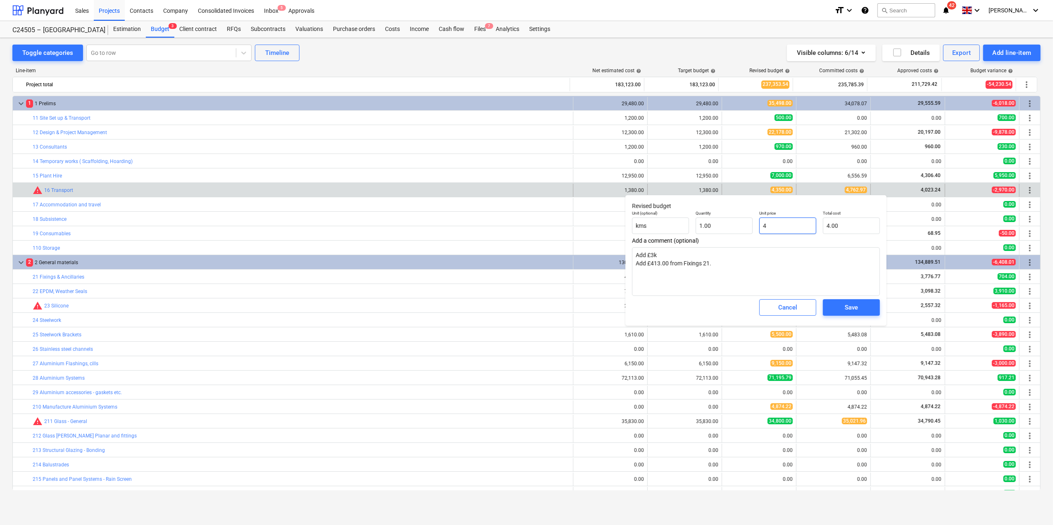
type input "47"
type input "47.00"
type textarea "x"
type input "476"
type input "476.00"
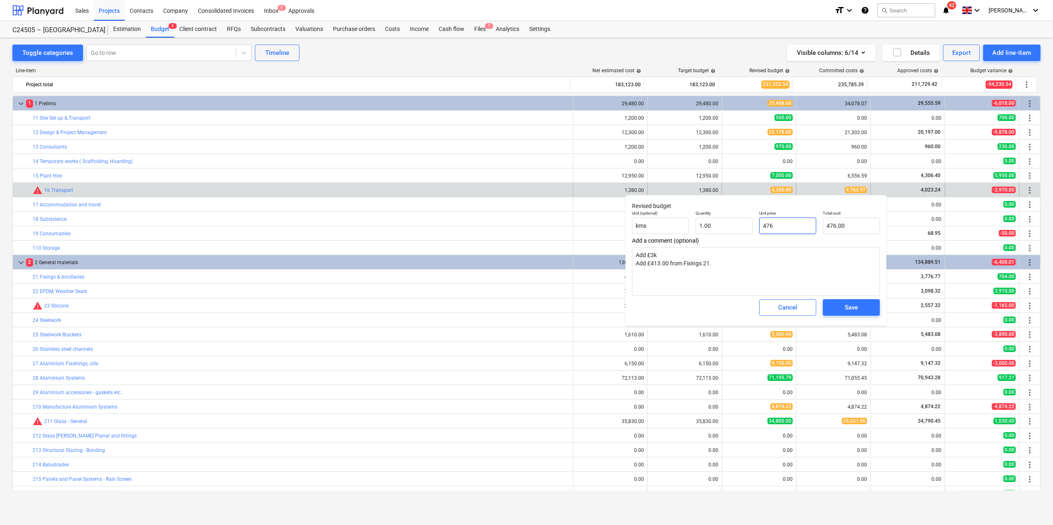
type textarea "x"
type input "4763"
type input "4,763.00"
type textarea "x"
type input "4763."
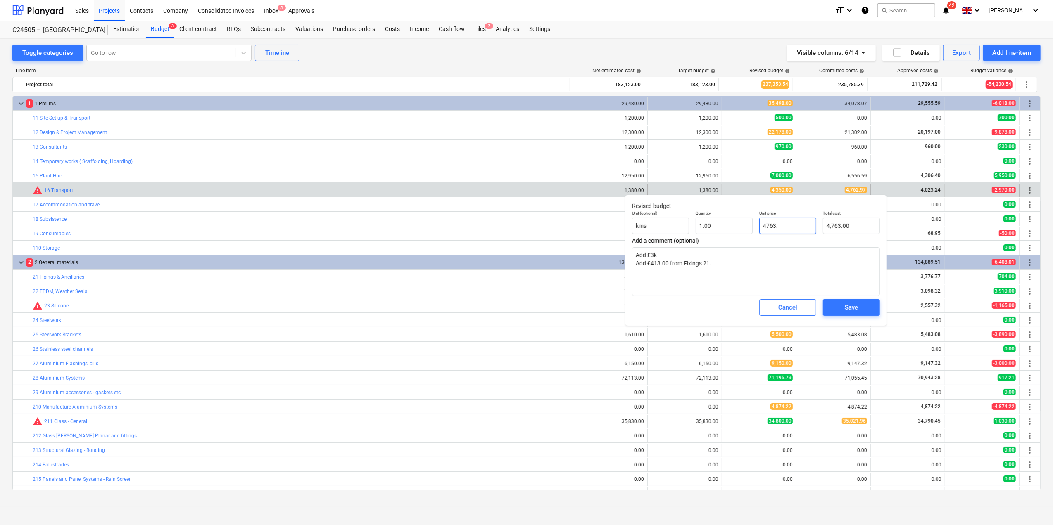
type textarea "x"
type input "4763.0"
type textarea "x"
type input "4763.00"
type textarea "x"
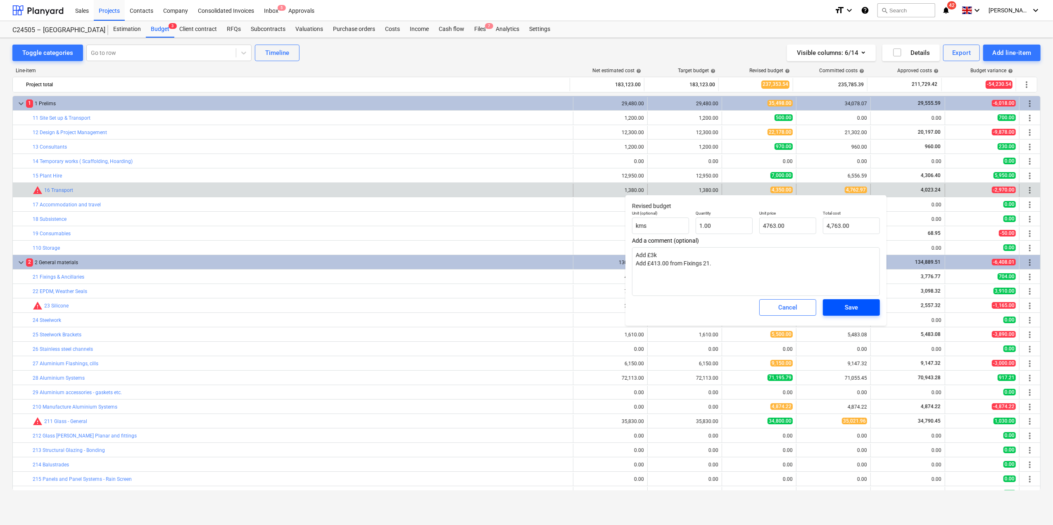
type input "4,763.00"
click at [830, 306] on button "Save" at bounding box center [851, 307] width 57 height 17
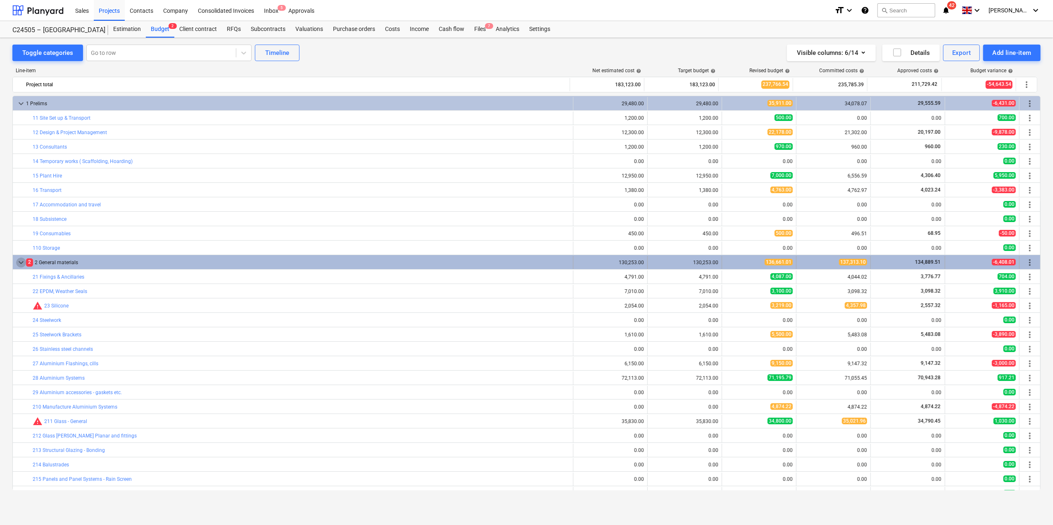
click at [21, 264] on span "keyboard_arrow_down" at bounding box center [21, 263] width 10 height 10
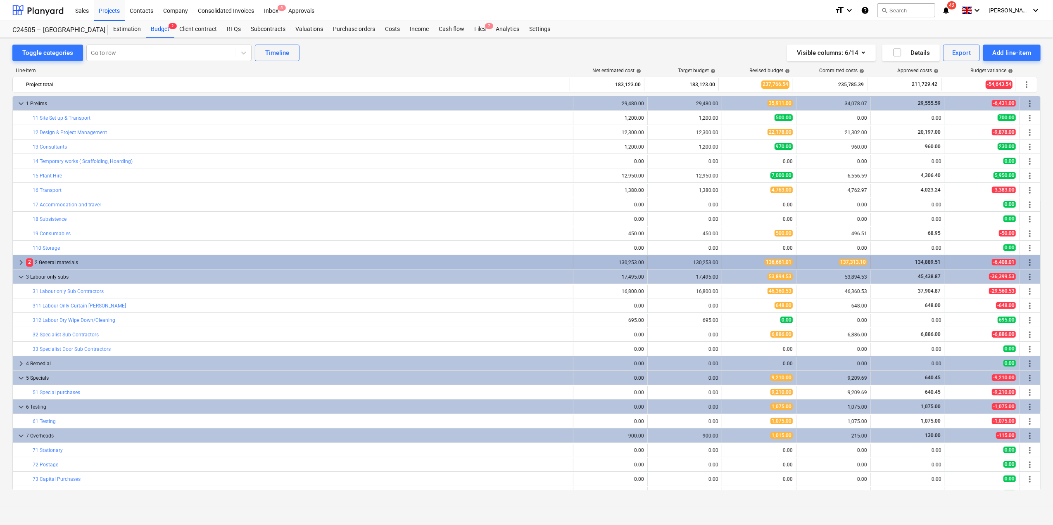
click at [21, 261] on span "keyboard_arrow_right" at bounding box center [21, 263] width 10 height 10
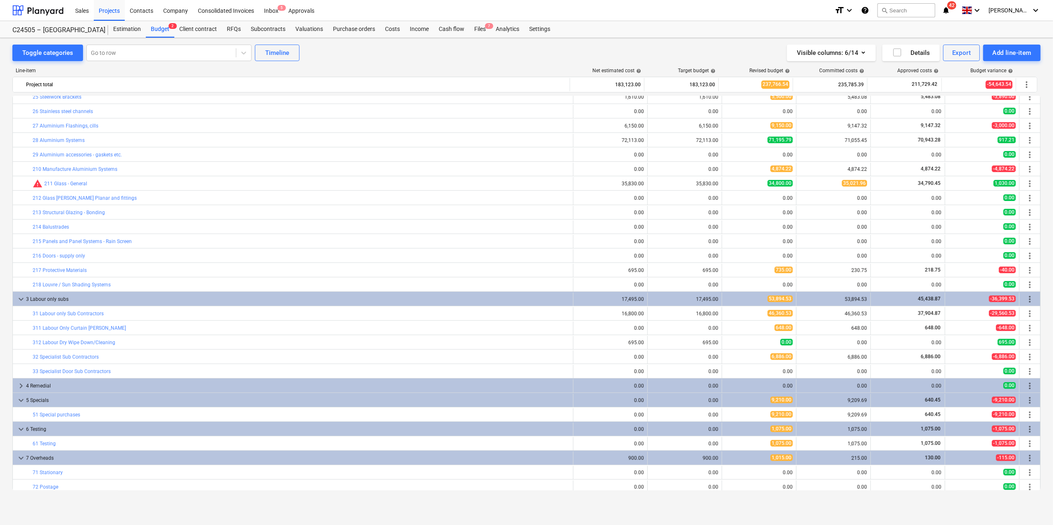
scroll to position [17, 0]
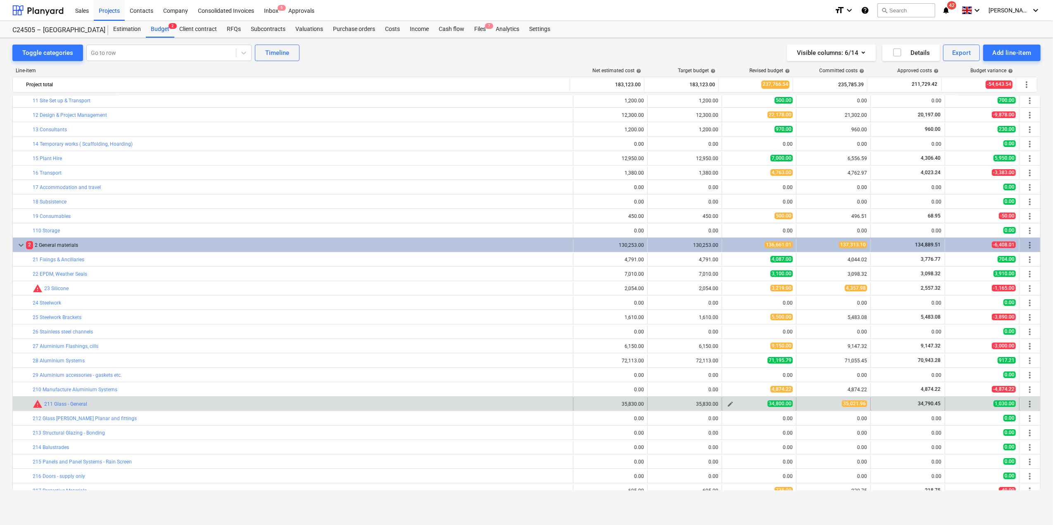
click at [728, 407] on span "edit" at bounding box center [730, 404] width 7 height 7
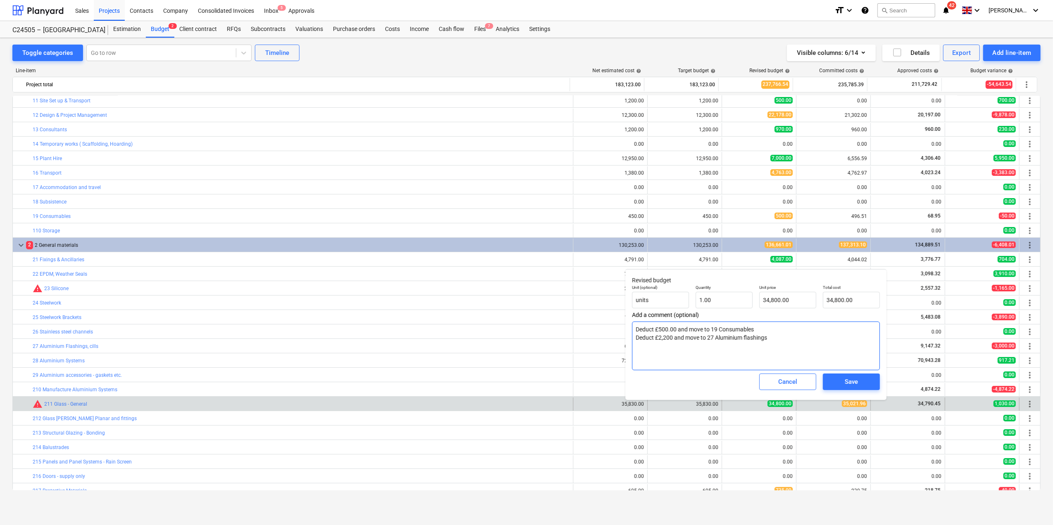
click at [778, 342] on textarea "Deduct £500.00 and move to 19 Consumables Deduct £2,200 and move to 27 Aluminiu…" at bounding box center [756, 346] width 248 height 49
type textarea "x"
type textarea "Deduct £500.00 and move to 19 Consumables Deduct £2,200 and move to 27 Aluminiu…"
type textarea "x"
type textarea "Deduct £500.00 and move to 19 Consumables Deduct £2,200 and move to 27 Aluminiu…"
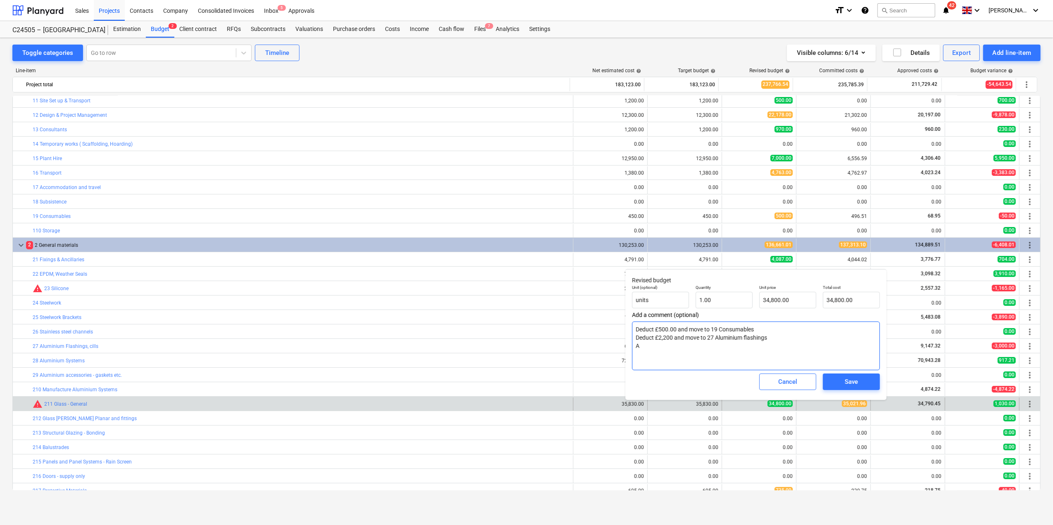
type textarea "x"
type textarea "Deduct £500.00 and move to 19 Consumables Deduct £2,200 and move to 27 Aluminiu…"
type textarea "x"
click at [780, 301] on input "34800" at bounding box center [787, 300] width 57 height 17
click at [859, 382] on span "Save" at bounding box center [851, 382] width 37 height 11
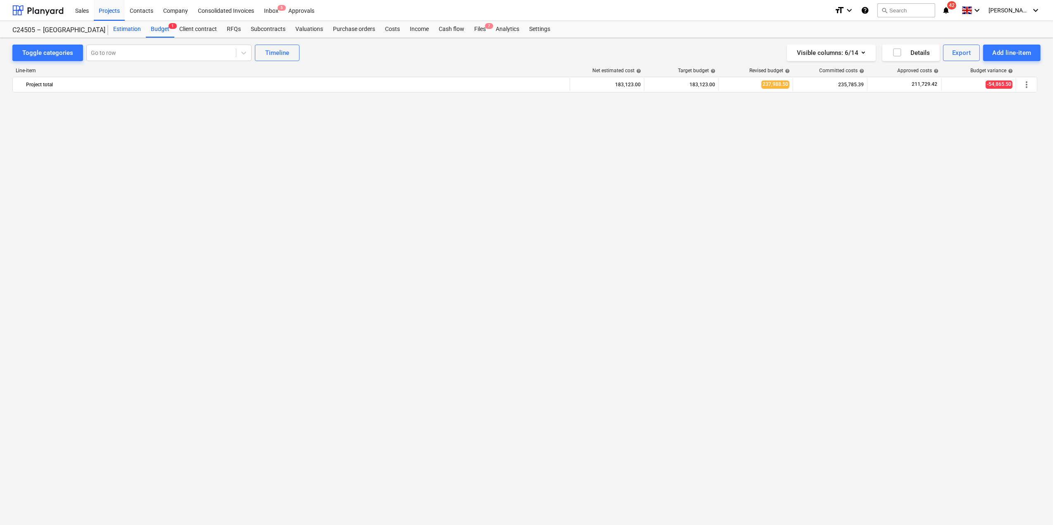
scroll to position [0, 0]
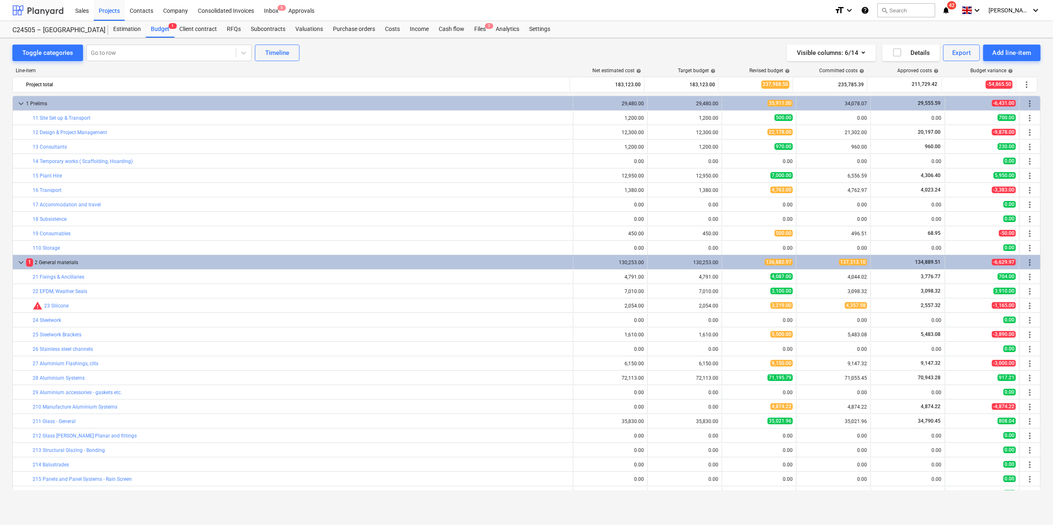
click at [43, 12] on div at bounding box center [37, 10] width 51 height 21
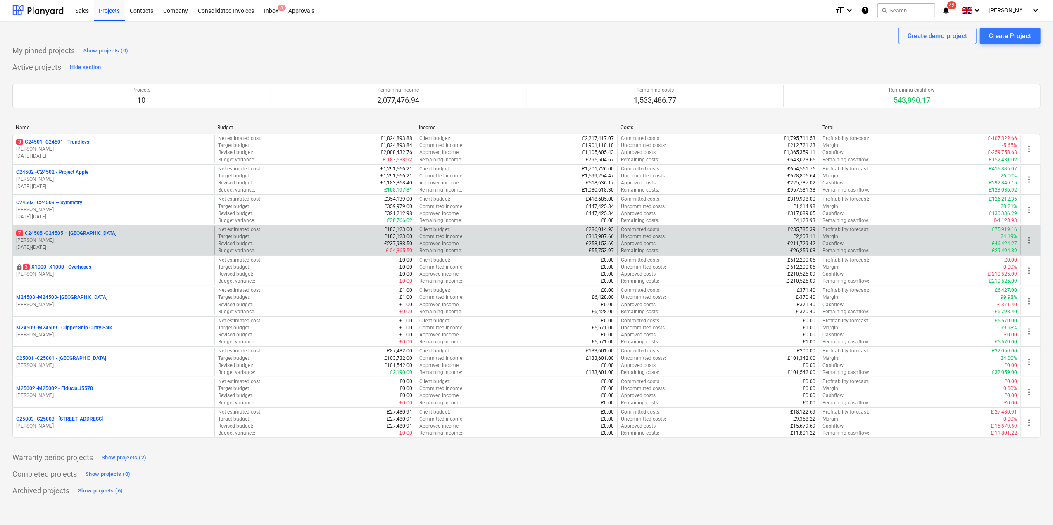
click at [70, 234] on p "7 C24505 - C24505 – [GEOGRAPHIC_DATA]" at bounding box center [66, 233] width 100 height 7
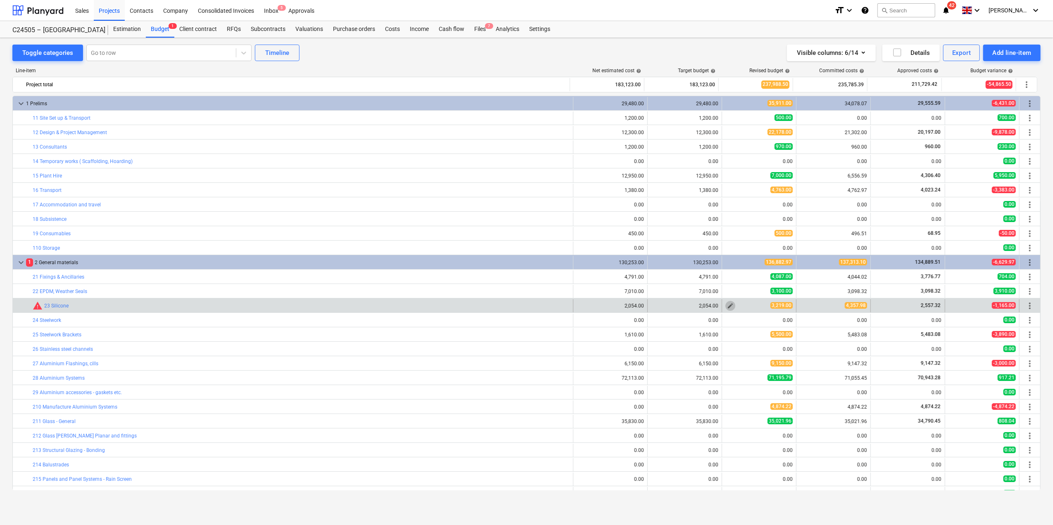
click at [727, 309] on span "edit" at bounding box center [730, 306] width 7 height 7
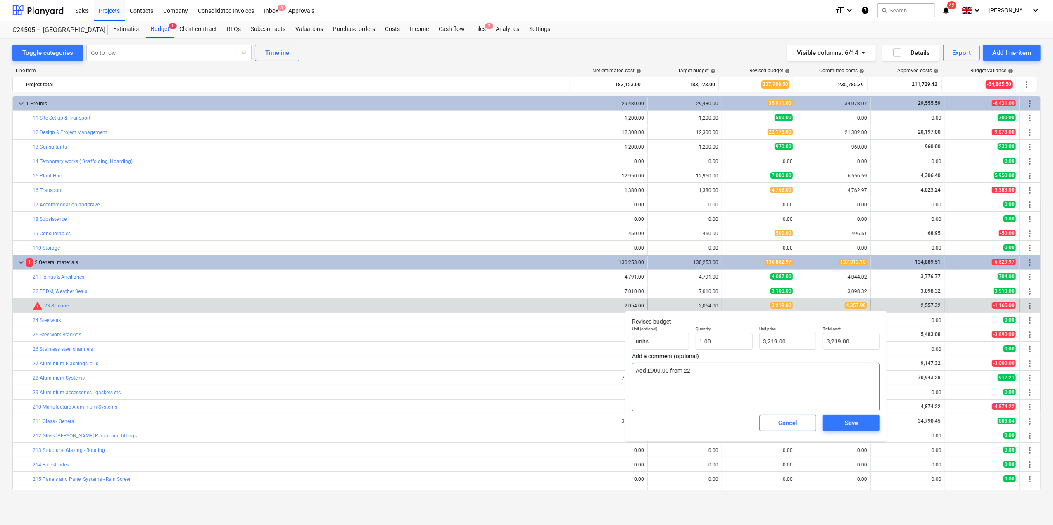
click at [695, 377] on textarea "Add £900.00 from 22" at bounding box center [756, 387] width 248 height 49
click at [657, 381] on textarea "Add £900.00 from 22" at bounding box center [756, 387] width 248 height 49
click at [689, 372] on textarea "Add £900.00 from 22" at bounding box center [756, 387] width 248 height 49
click at [783, 340] on input "3219" at bounding box center [787, 341] width 57 height 17
click at [838, 423] on span "Save" at bounding box center [851, 423] width 37 height 11
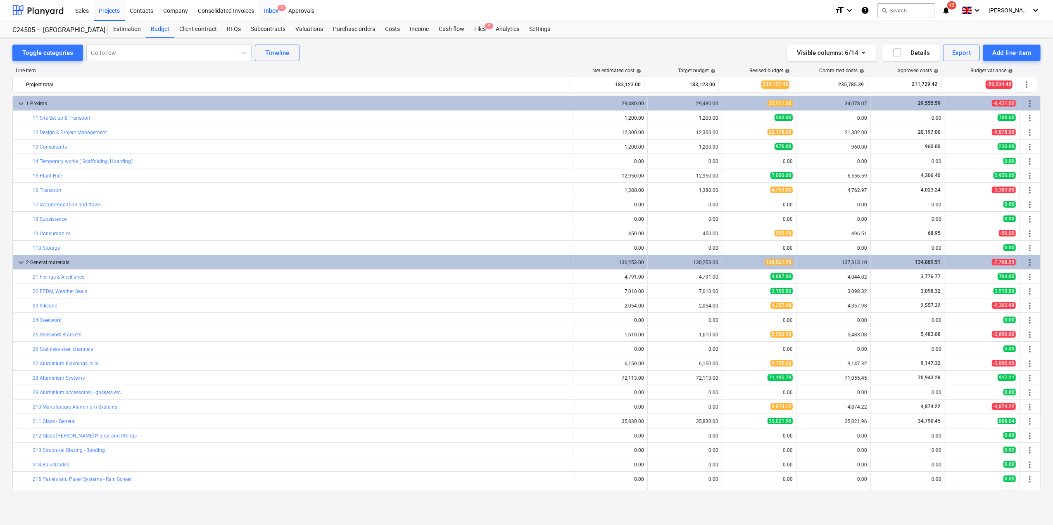
click at [273, 7] on div "Inbox 5" at bounding box center [271, 10] width 24 height 21
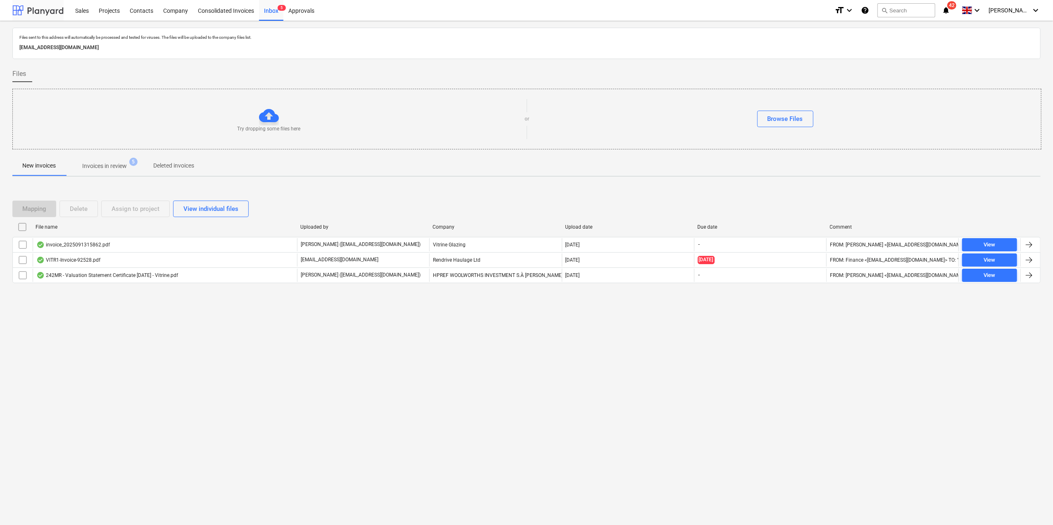
click at [43, 12] on div at bounding box center [37, 10] width 51 height 21
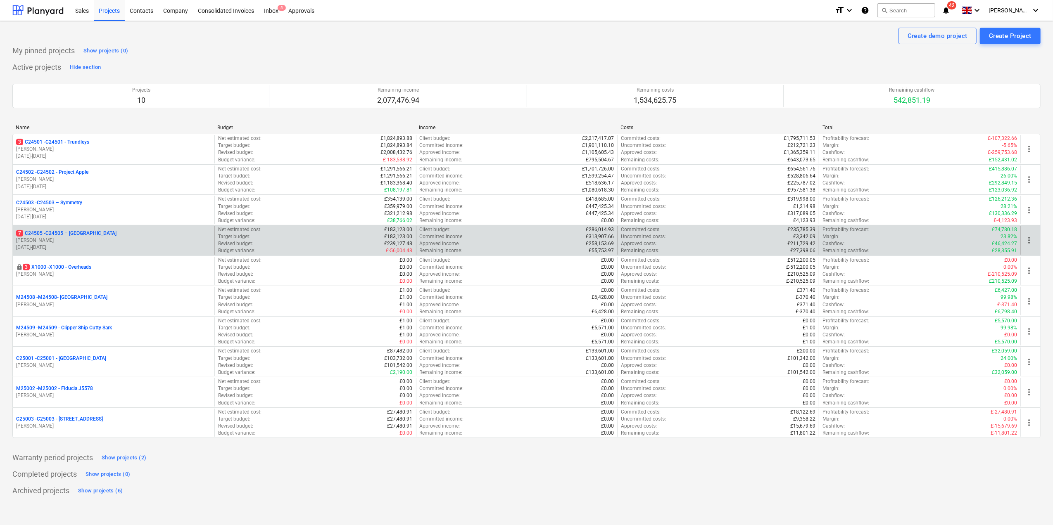
click at [71, 237] on p "7 C24505 - C24505 – [GEOGRAPHIC_DATA]" at bounding box center [66, 233] width 100 height 7
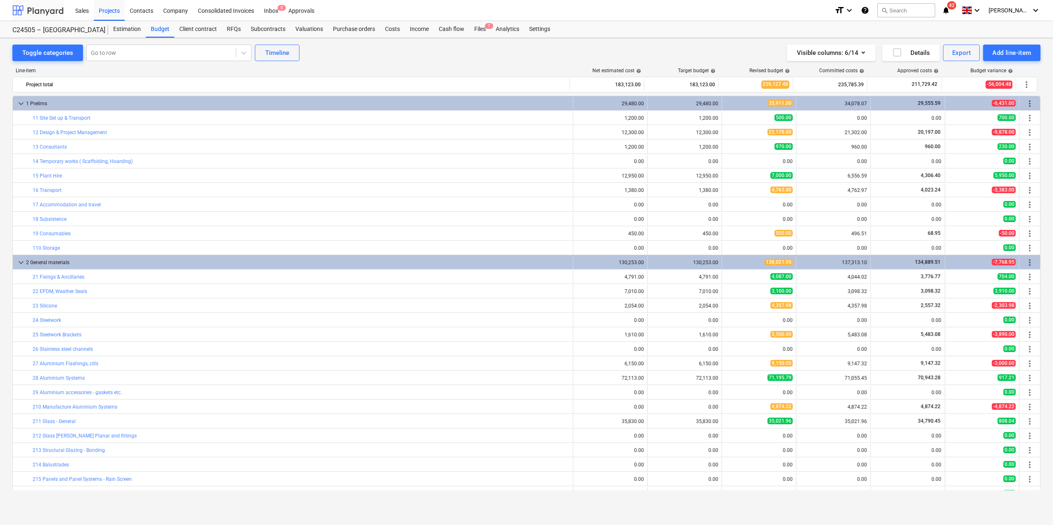
click at [35, 7] on div at bounding box center [37, 10] width 51 height 21
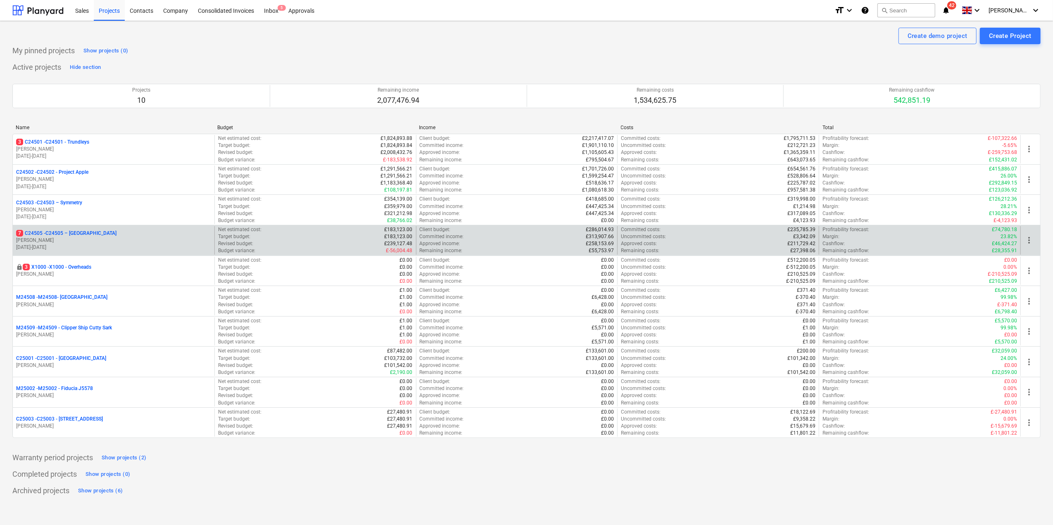
click at [600, 240] on p "£313,907.66" at bounding box center [600, 236] width 28 height 7
click at [42, 235] on p "7 C24505 - C24505 – [GEOGRAPHIC_DATA]" at bounding box center [66, 233] width 100 height 7
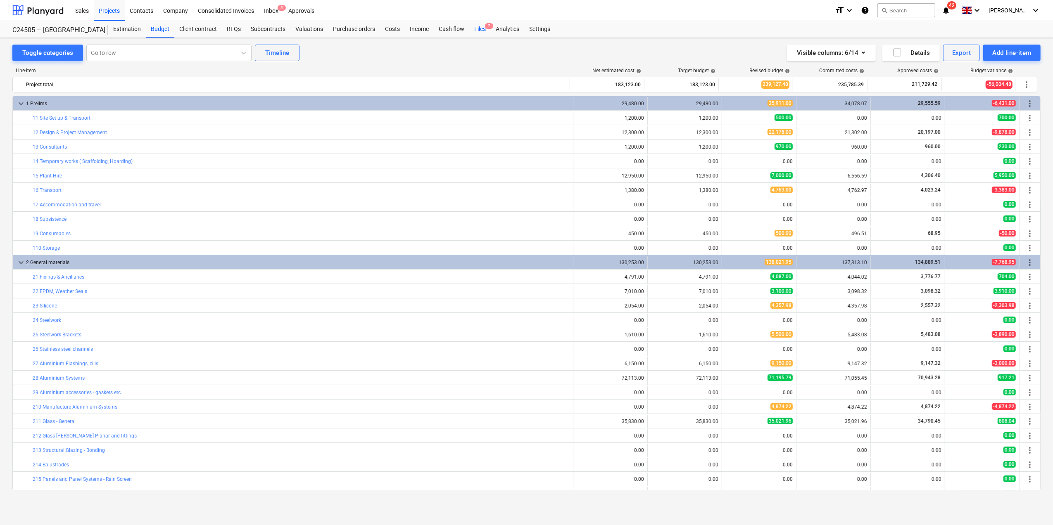
click at [483, 30] on div "Files 7" at bounding box center [479, 29] width 21 height 17
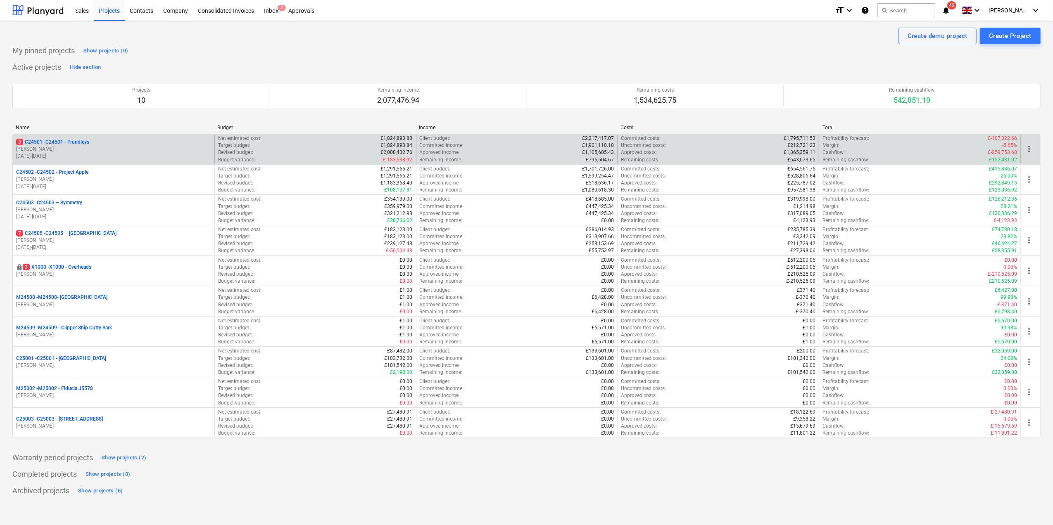
click at [63, 149] on p "[PERSON_NAME]" at bounding box center [113, 149] width 195 height 7
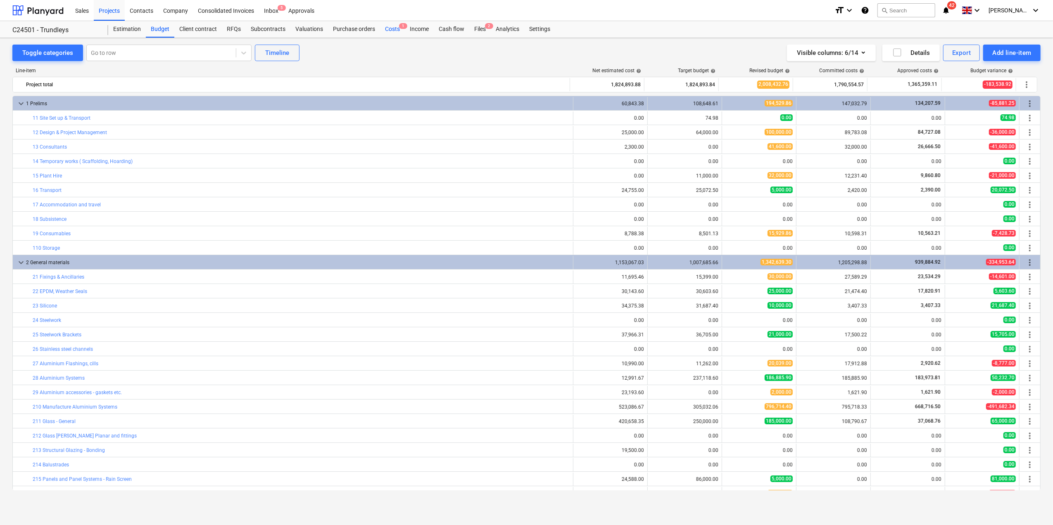
click at [390, 31] on div "Costs 1" at bounding box center [392, 29] width 25 height 17
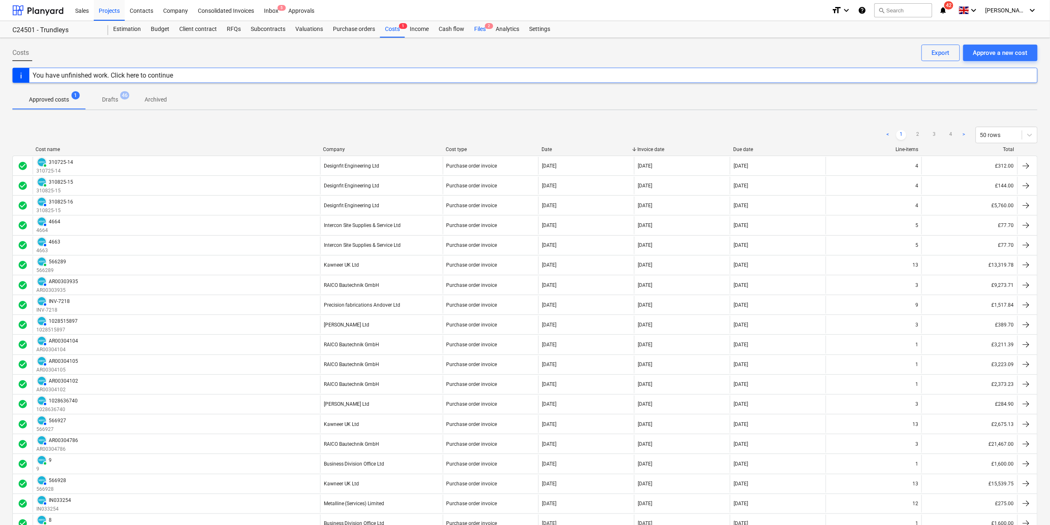
click at [481, 27] on div "Files 2" at bounding box center [479, 29] width 21 height 17
click at [45, 14] on div at bounding box center [37, 10] width 51 height 21
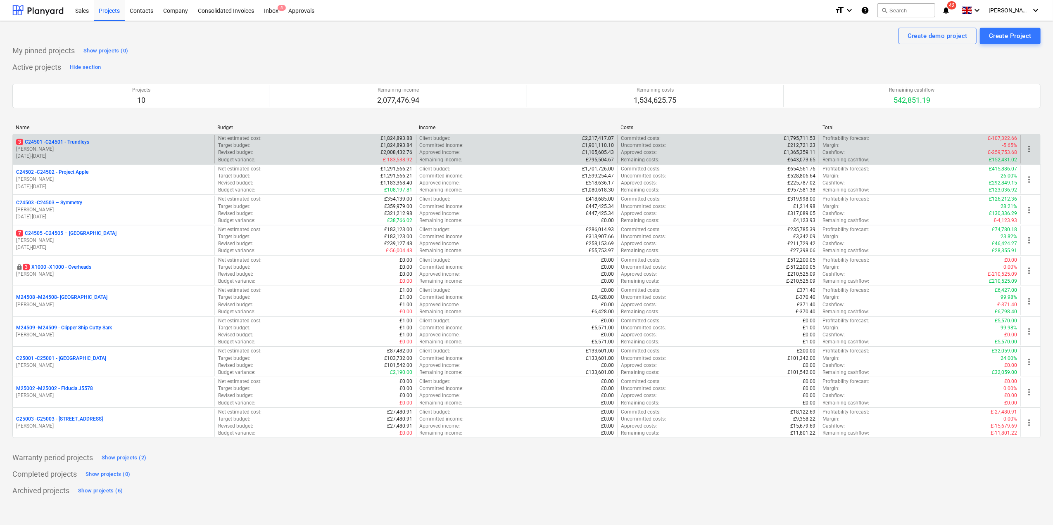
click at [101, 149] on p "[PERSON_NAME]" at bounding box center [113, 149] width 195 height 7
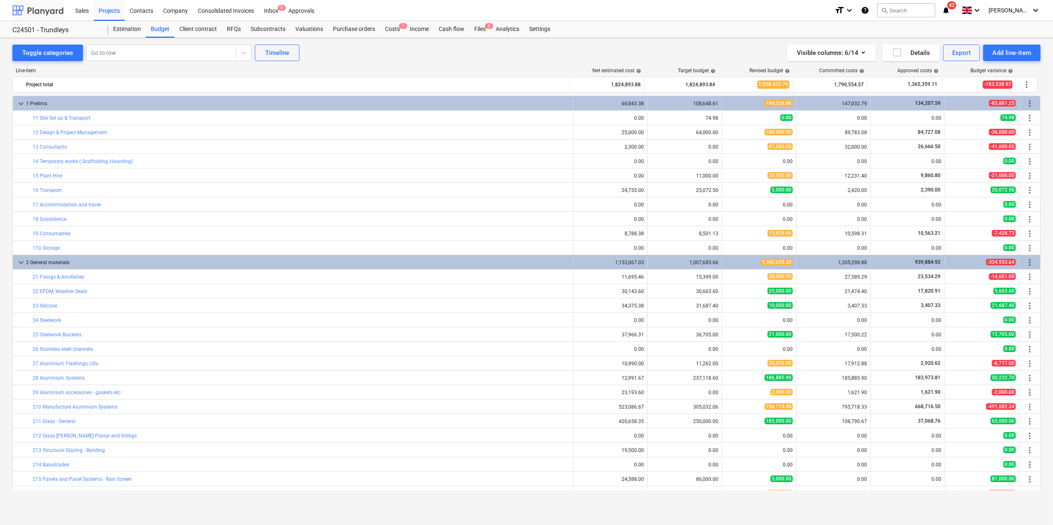
click at [50, 9] on div at bounding box center [37, 10] width 51 height 21
